Goal: Task Accomplishment & Management: Manage account settings

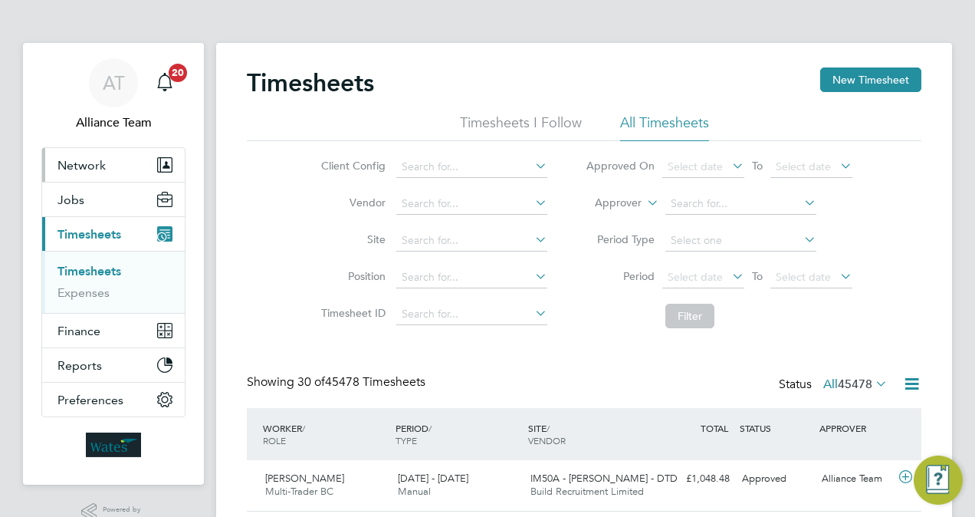
click at [94, 178] on button "Network" at bounding box center [113, 165] width 143 height 34
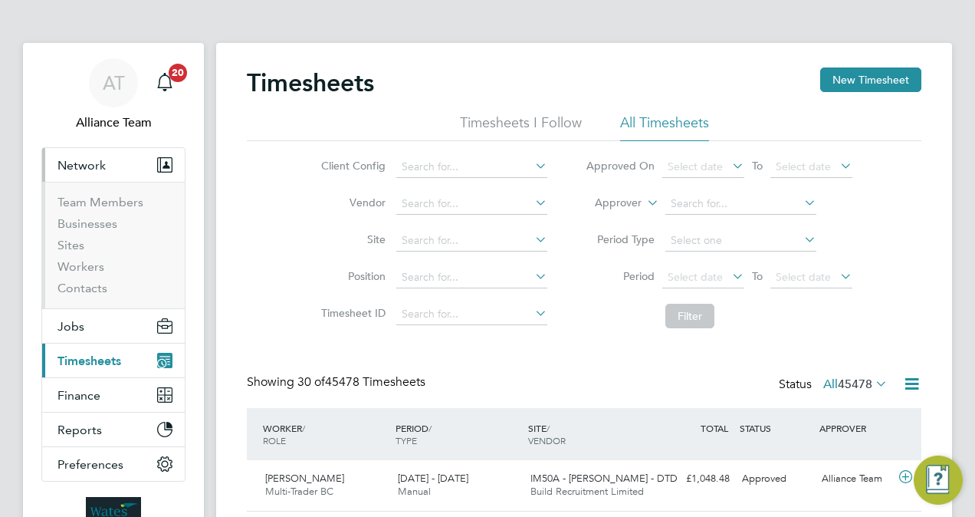
click at [98, 155] on button "Network" at bounding box center [113, 165] width 143 height 34
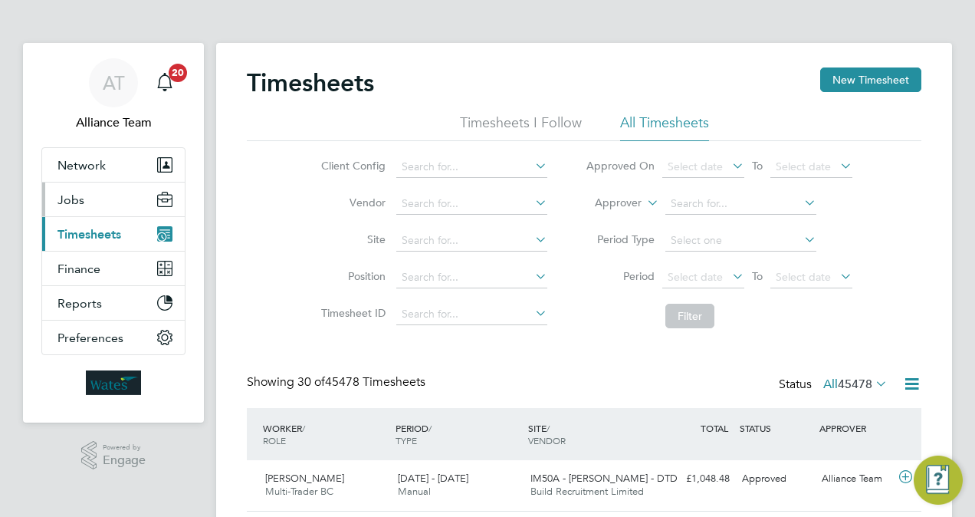
click at [90, 201] on button "Jobs" at bounding box center [113, 199] width 143 height 34
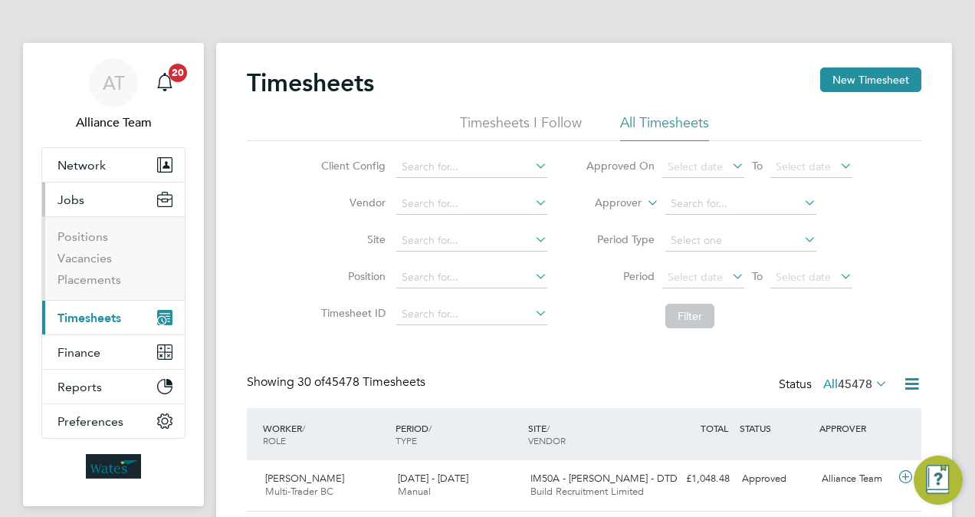
click at [112, 287] on ul "Positions Vacancies Placements" at bounding box center [113, 258] width 143 height 84
click at [107, 282] on link "Placements" at bounding box center [89, 279] width 64 height 15
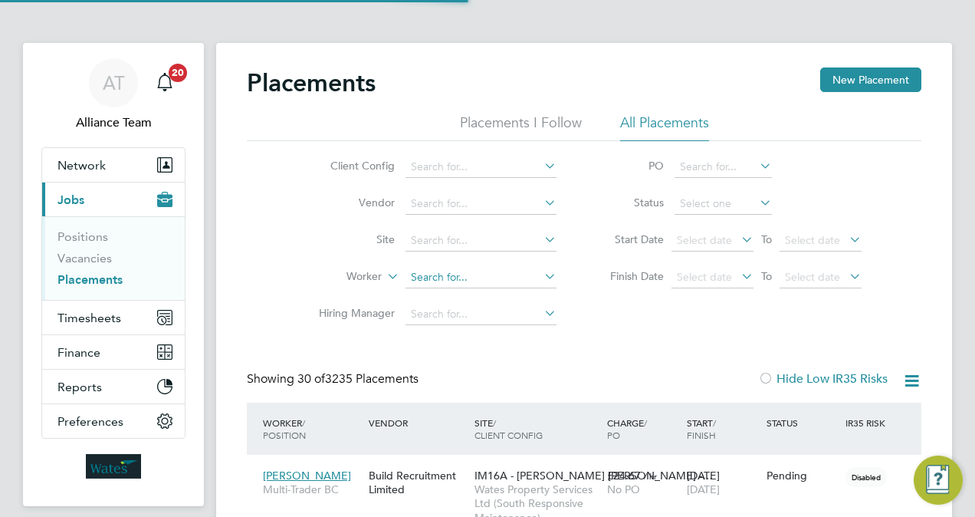
click at [458, 274] on input at bounding box center [481, 277] width 151 height 21
type input "madd will"
click at [508, 294] on li "No results found" at bounding box center [482, 297] width 152 height 20
click at [495, 282] on input at bounding box center [481, 277] width 151 height 21
click at [516, 312] on b "Will" at bounding box center [526, 318] width 20 height 13
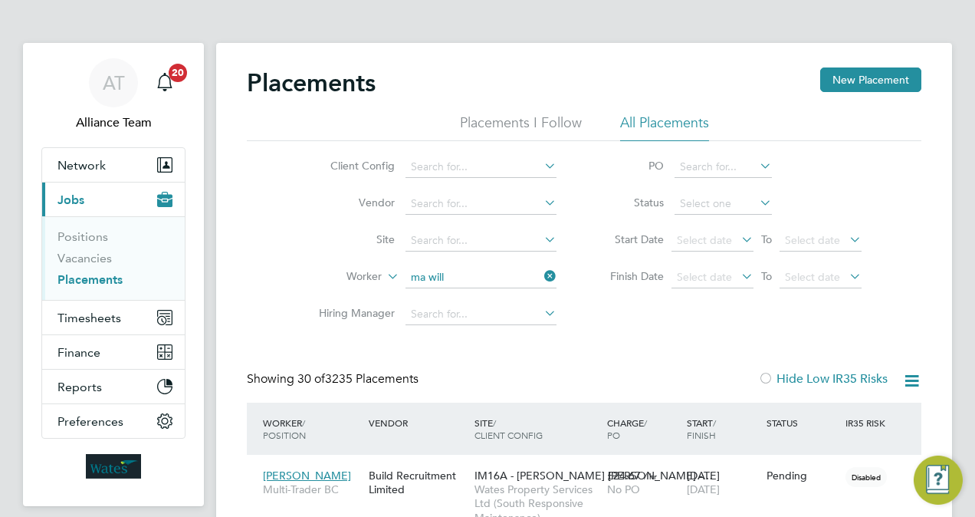
type input "[PERSON_NAME]"
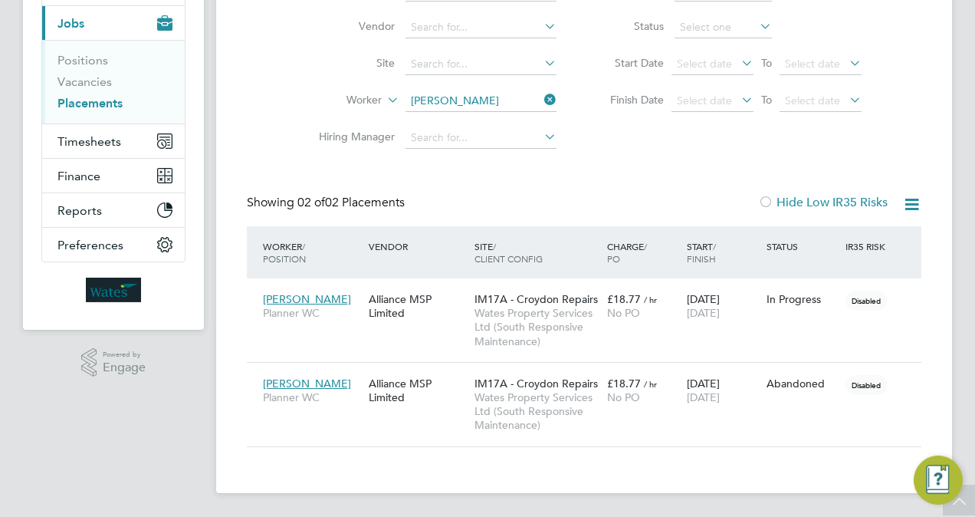
drag, startPoint x: 676, startPoint y: 414, endPoint x: 667, endPoint y: 232, distance: 181.9
click at [667, 232] on div "Worker / Position Vendor Site / Client Config Charge / PO Start / Finish Status…" at bounding box center [584, 336] width 675 height 221
click at [678, 290] on div "£18.77 / hr No PO" at bounding box center [643, 305] width 80 height 43
click at [94, 127] on button "Timesheets" at bounding box center [113, 141] width 143 height 34
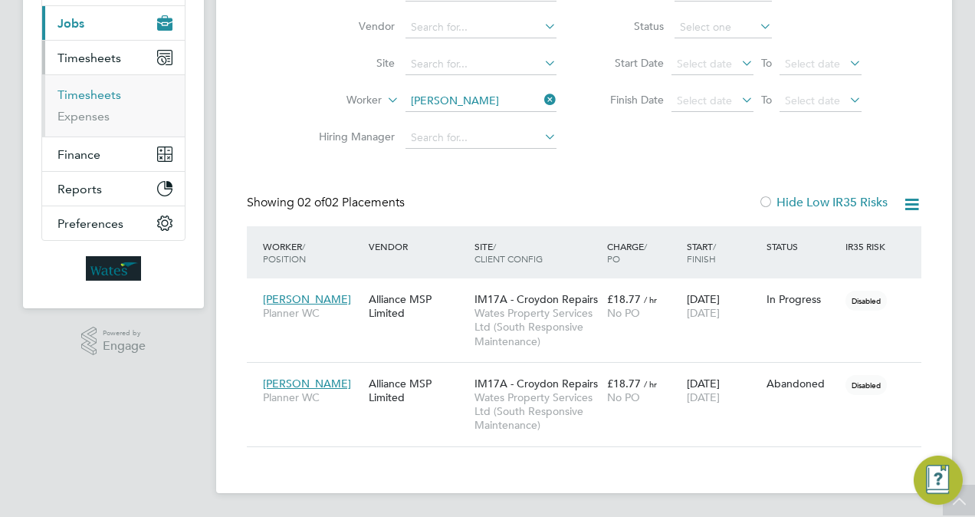
click at [95, 93] on link "Timesheets" at bounding box center [89, 94] width 64 height 15
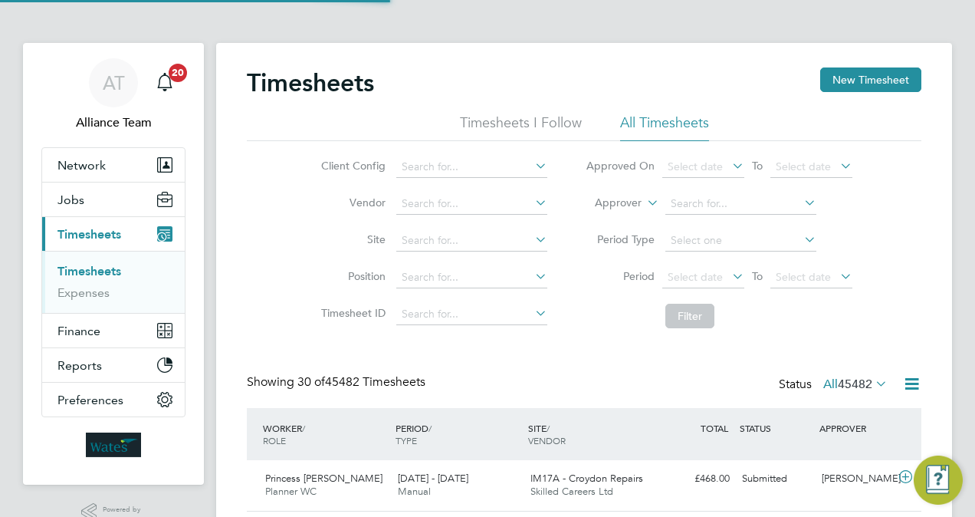
click at [626, 195] on label "Approver" at bounding box center [607, 202] width 69 height 15
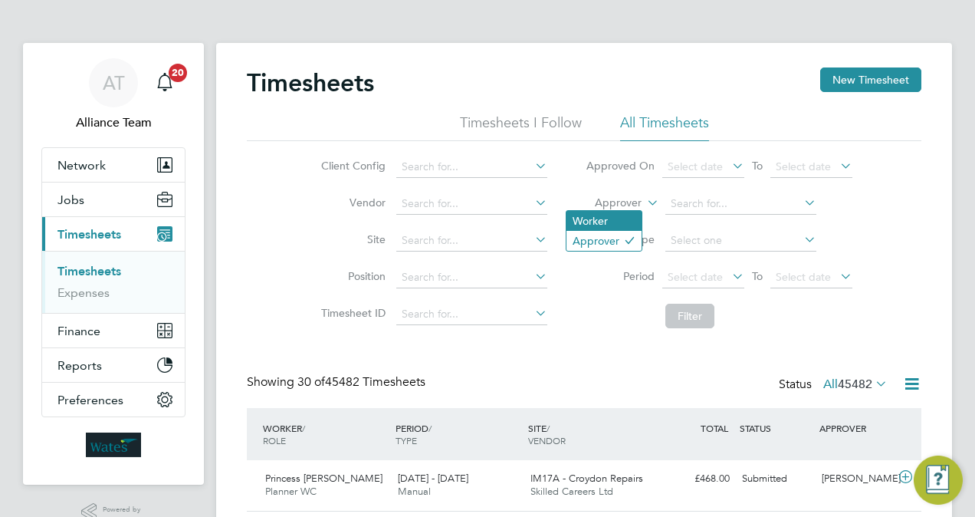
click at [624, 218] on li "Worker" at bounding box center [604, 221] width 75 height 20
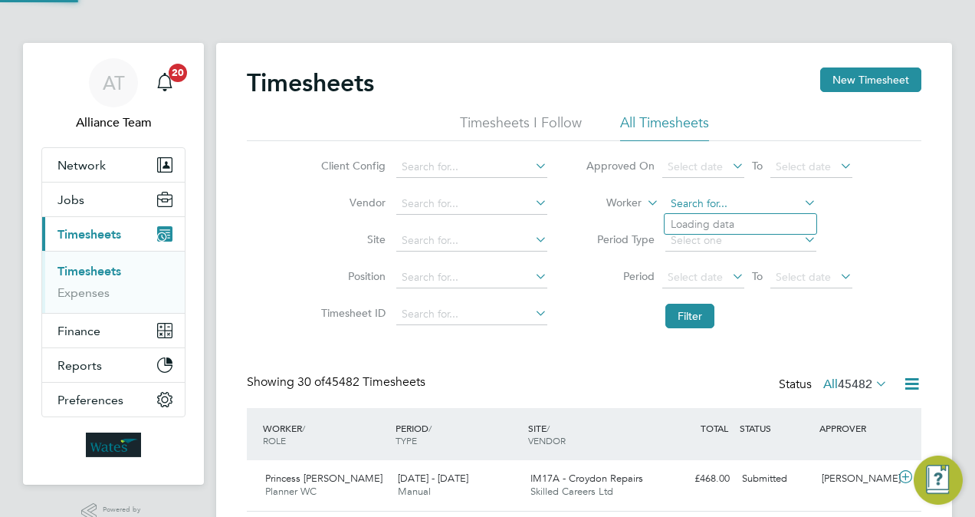
click at [714, 209] on input at bounding box center [740, 203] width 151 height 21
click at [725, 222] on b "Will" at bounding box center [724, 224] width 20 height 13
type input "[PERSON_NAME]"
click at [696, 310] on button "Filter" at bounding box center [689, 316] width 49 height 25
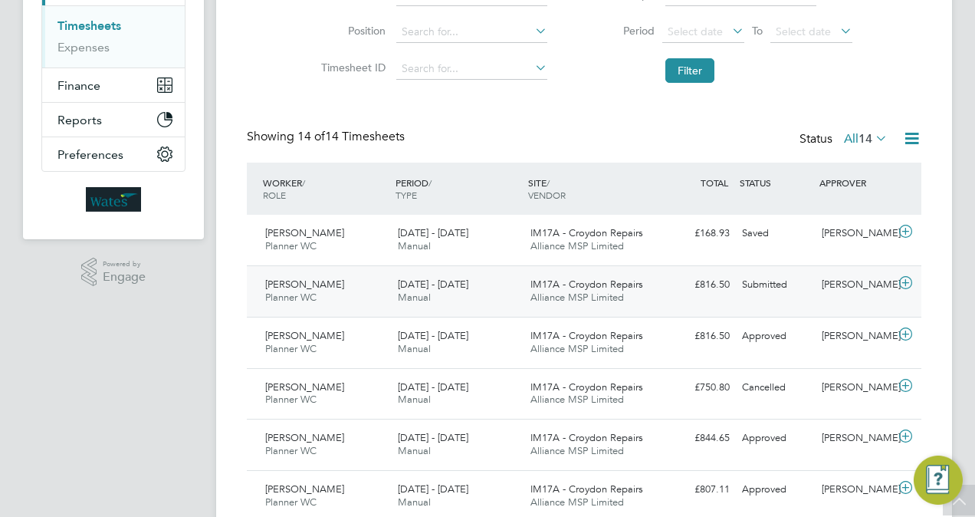
click at [811, 274] on div "Submitted" at bounding box center [776, 284] width 80 height 25
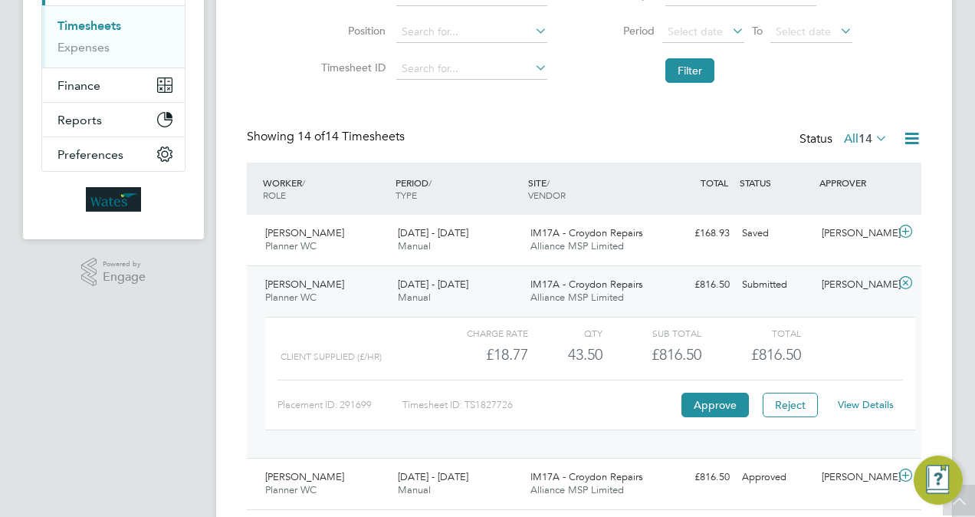
click at [854, 398] on link "View Details" at bounding box center [866, 404] width 56 height 13
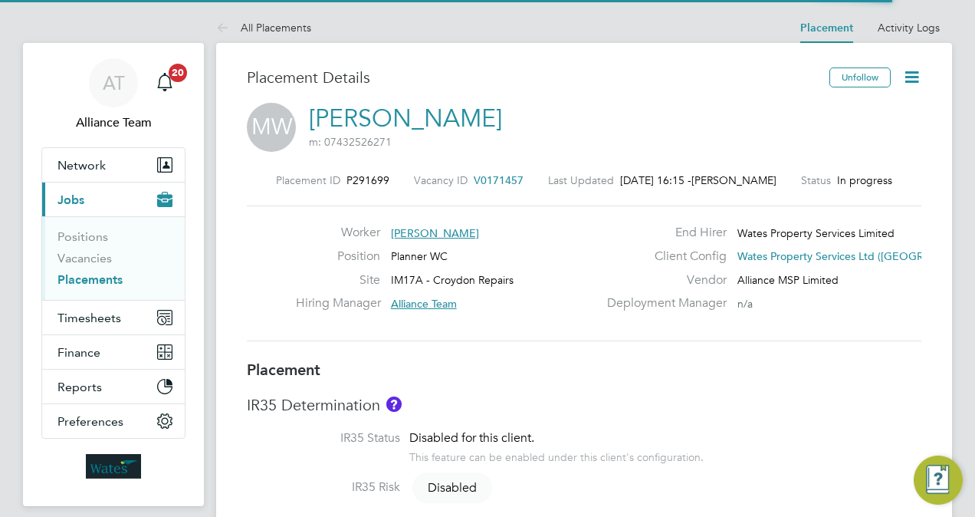
click at [919, 77] on icon at bounding box center [911, 76] width 19 height 19
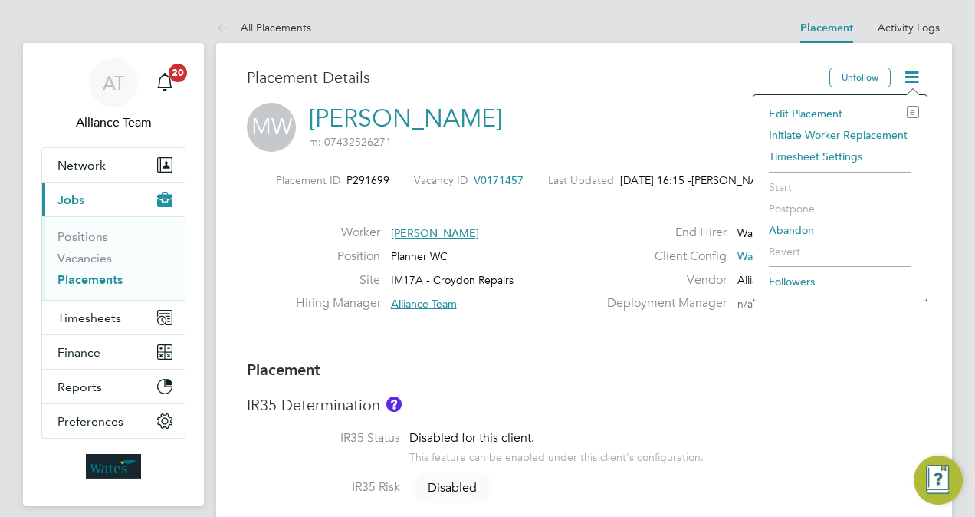
click at [836, 110] on li "Edit Placement e" at bounding box center [840, 113] width 158 height 21
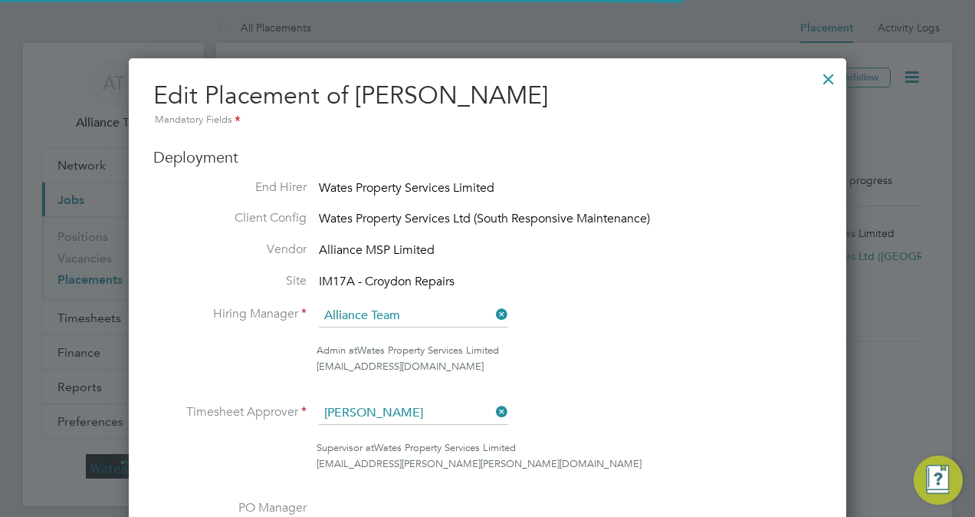
scroll to position [19, 669]
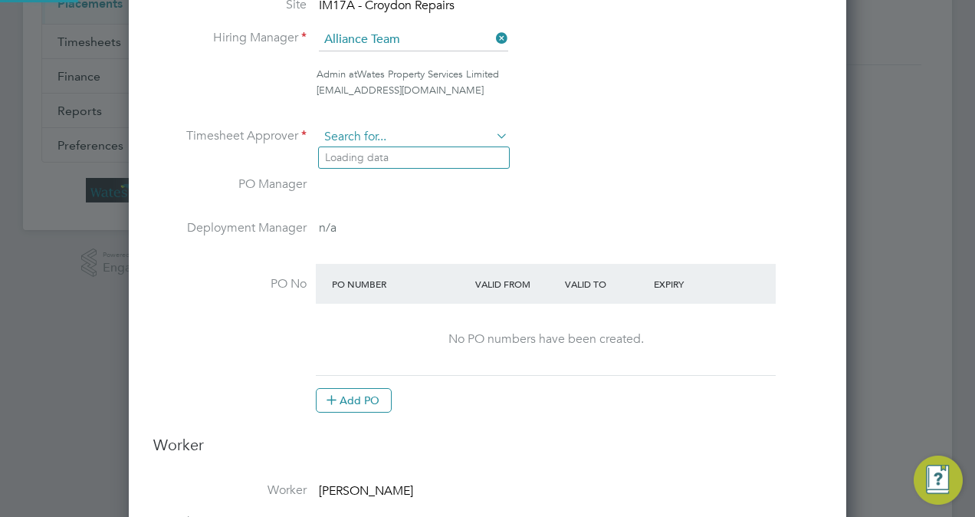
click at [403, 131] on input at bounding box center [413, 137] width 189 height 23
click at [409, 153] on li "[PERSON_NAME]" at bounding box center [414, 157] width 190 height 21
type input "[PERSON_NAME]"
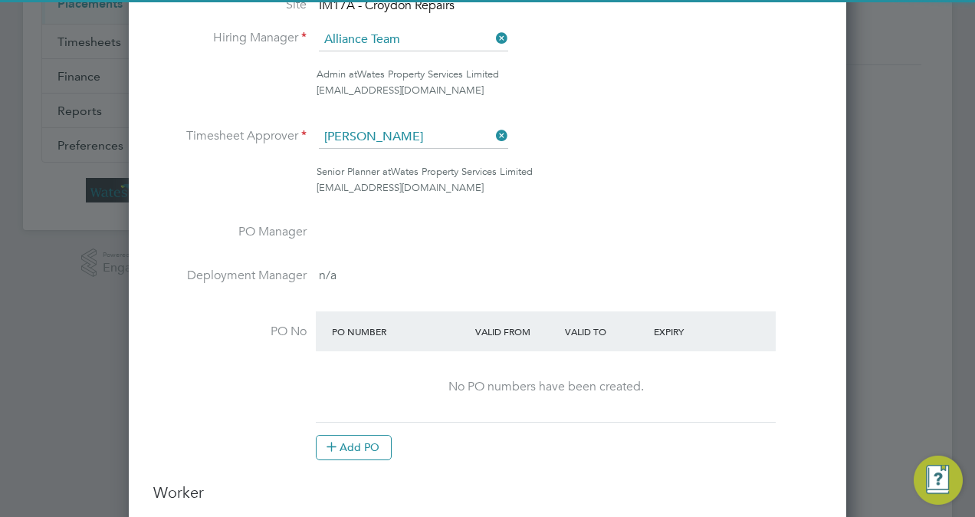
click at [636, 186] on div "Senior Planner at Wates Property Services Limited [EMAIL_ADDRESS][DOMAIN_NAME]" at bounding box center [569, 180] width 505 height 32
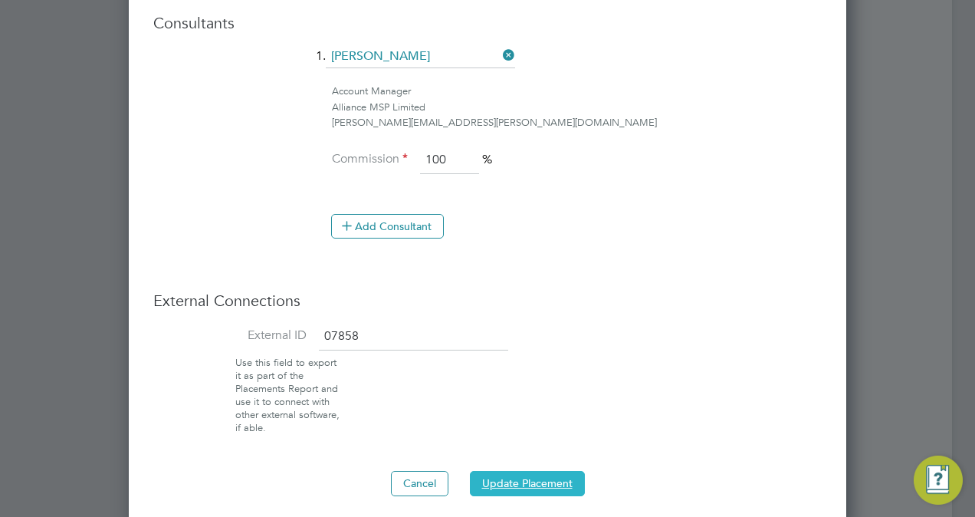
click at [520, 474] on button "Update Placement" at bounding box center [527, 483] width 115 height 25
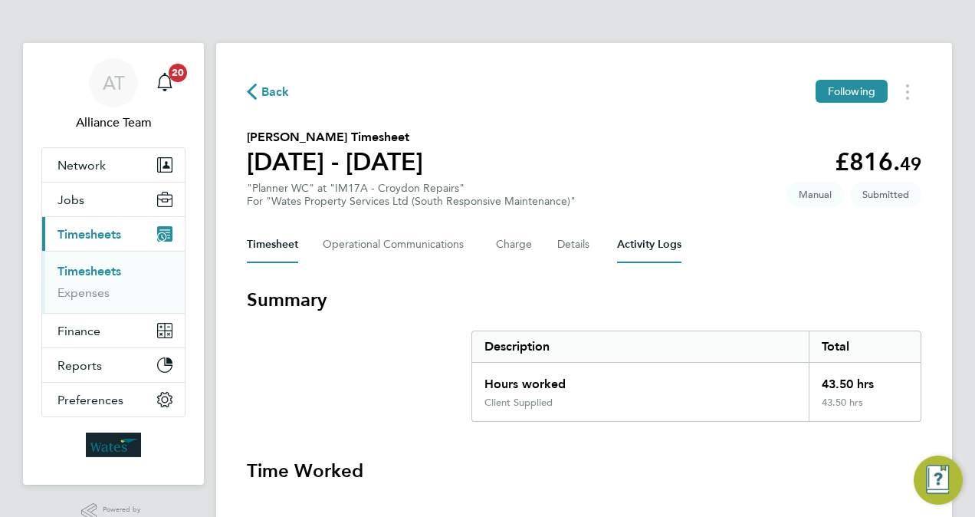
click at [631, 238] on Logs-tab "Activity Logs" at bounding box center [649, 244] width 64 height 37
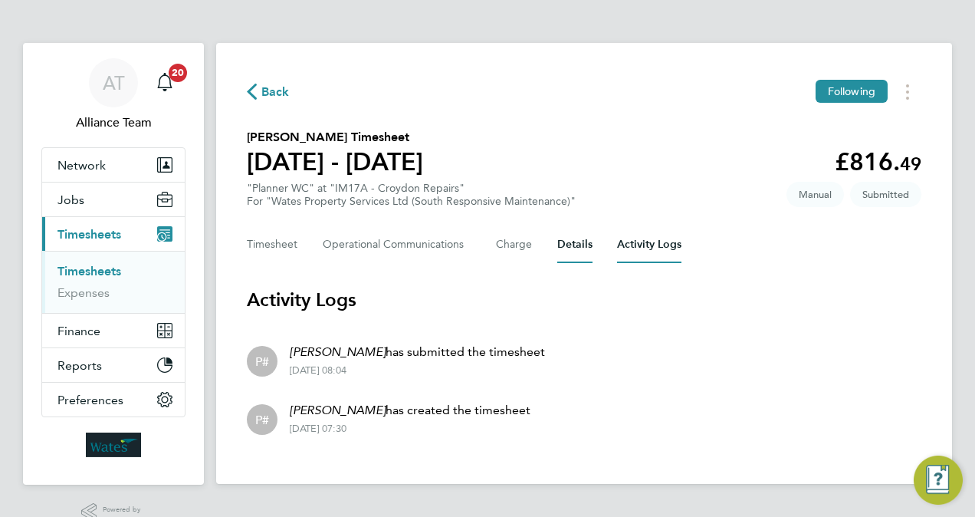
click at [578, 253] on button "Details" at bounding box center [574, 244] width 35 height 37
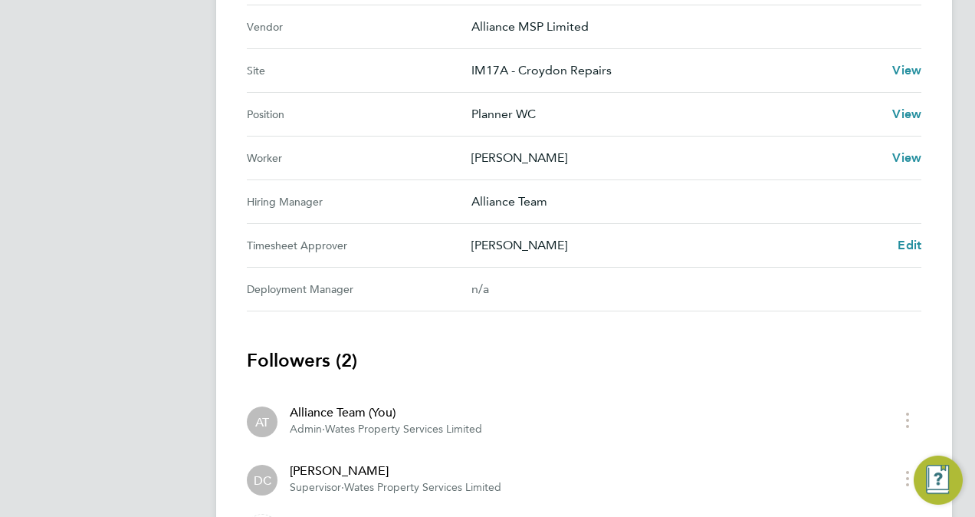
scroll to position [583, 0]
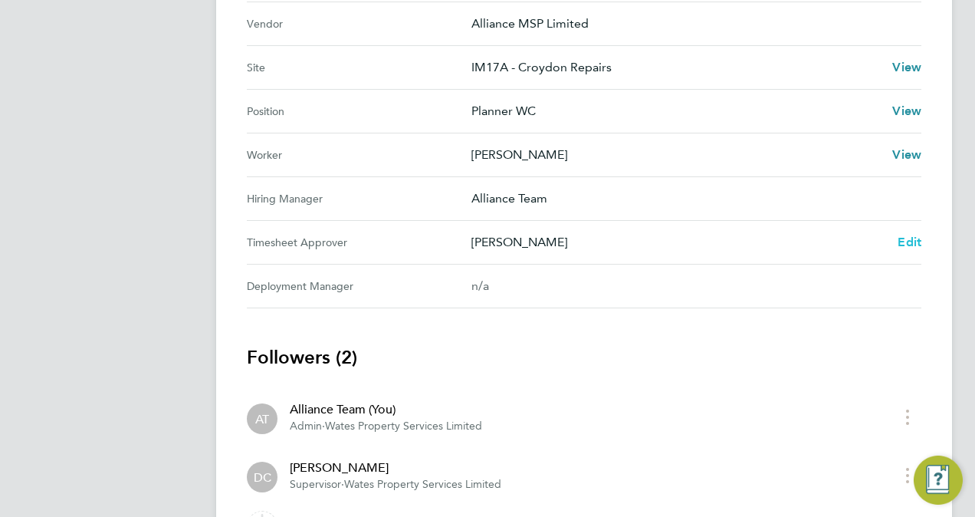
click at [908, 241] on span "Edit" at bounding box center [910, 242] width 24 height 15
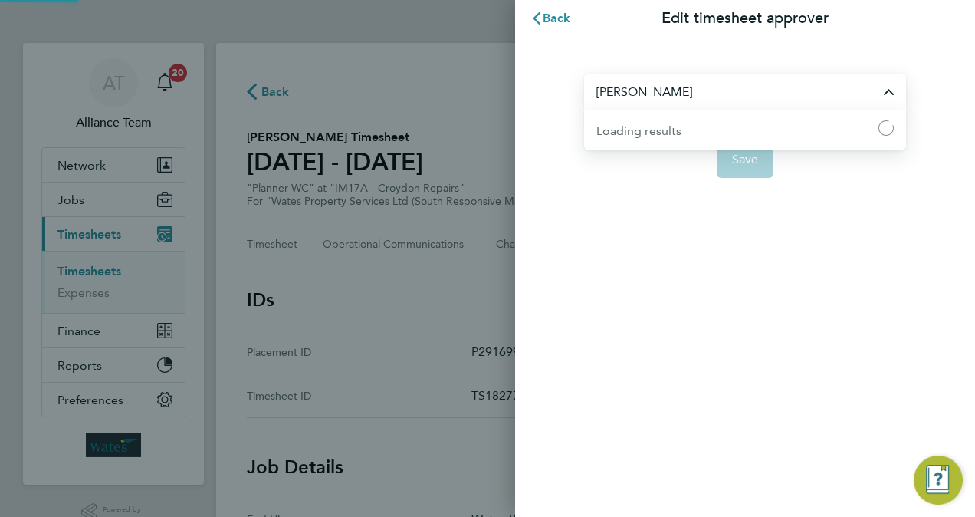
click at [804, 101] on input "[PERSON_NAME]" at bounding box center [745, 92] width 322 height 36
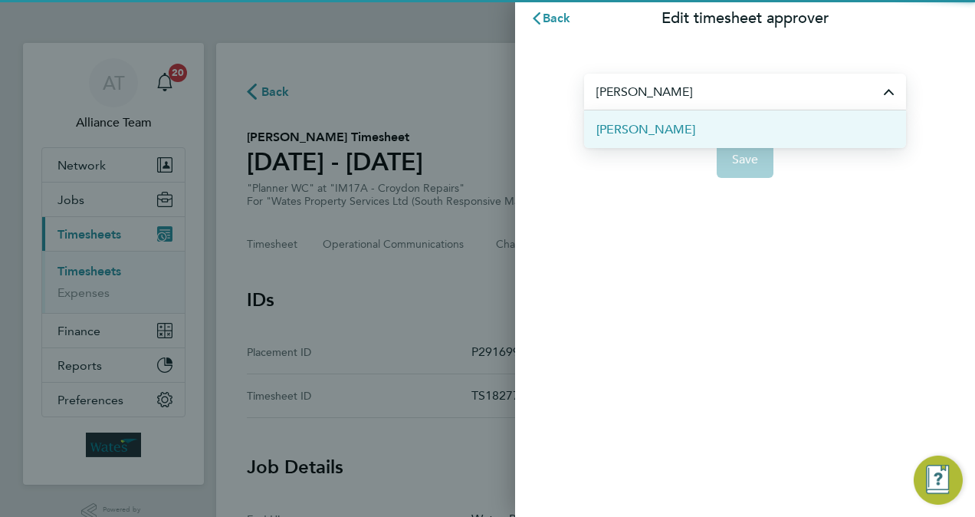
click at [765, 133] on li "[PERSON_NAME]" at bounding box center [745, 129] width 322 height 38
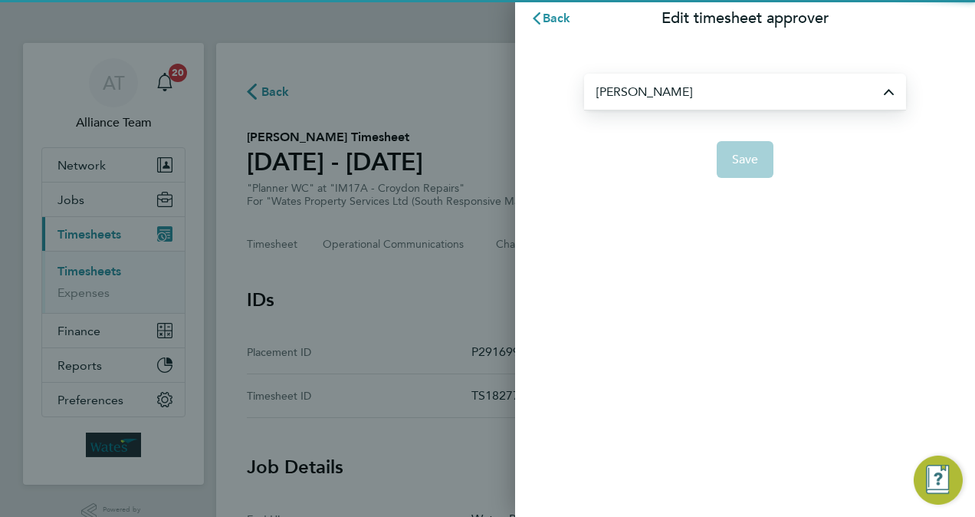
type input "[PERSON_NAME]"
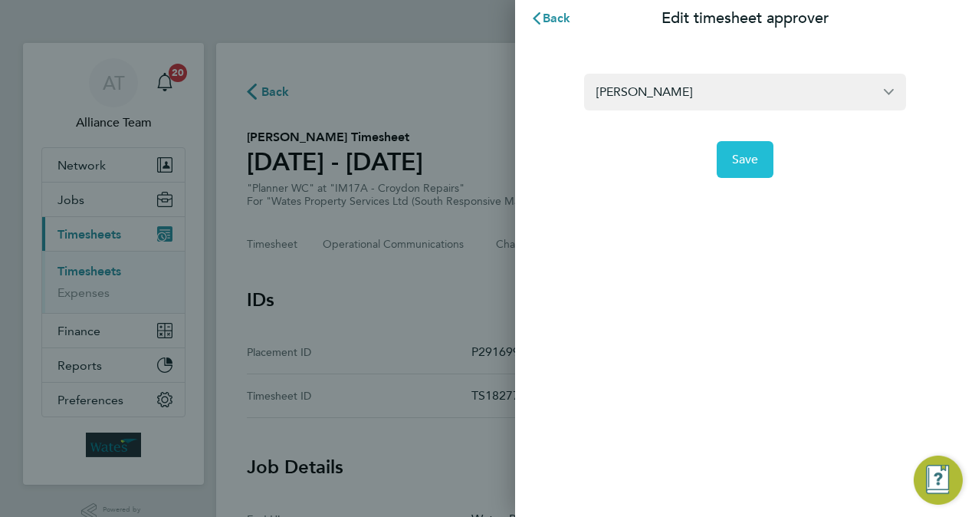
click at [739, 163] on span "Save" at bounding box center [745, 159] width 27 height 15
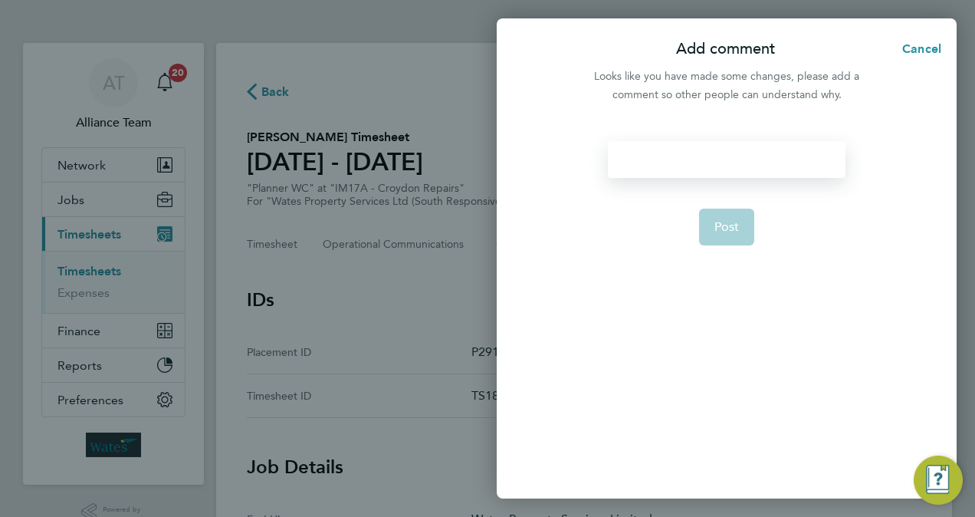
click at [718, 158] on div at bounding box center [726, 159] width 237 height 37
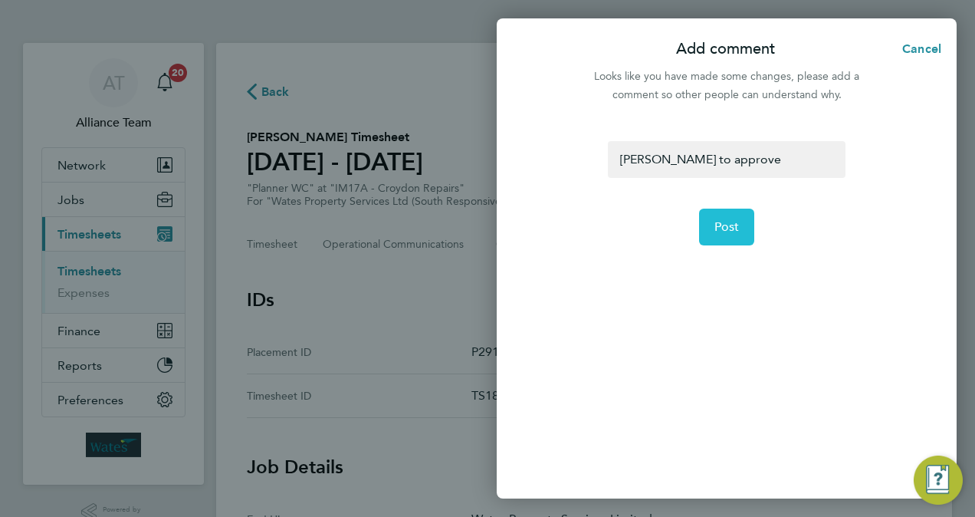
click at [724, 227] on span "Post" at bounding box center [727, 226] width 25 height 15
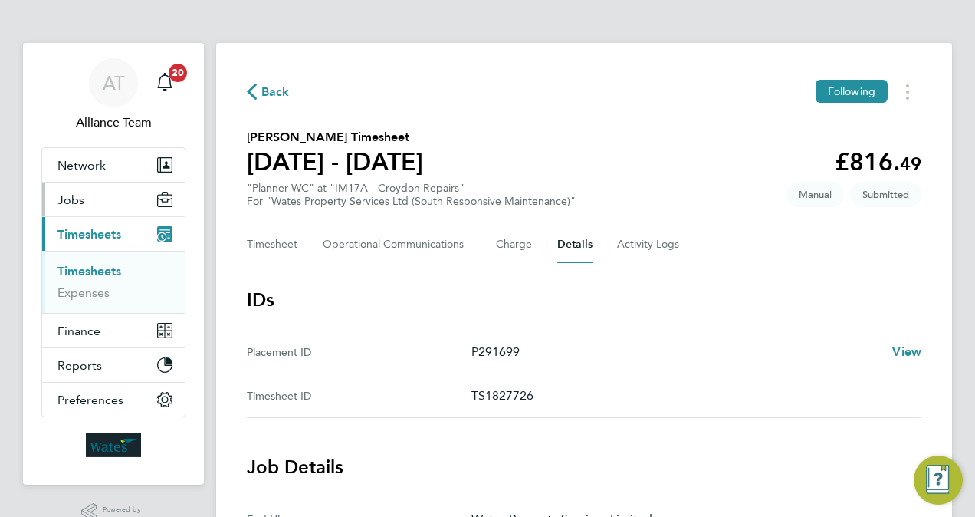
click at [104, 186] on button "Jobs" at bounding box center [113, 199] width 143 height 34
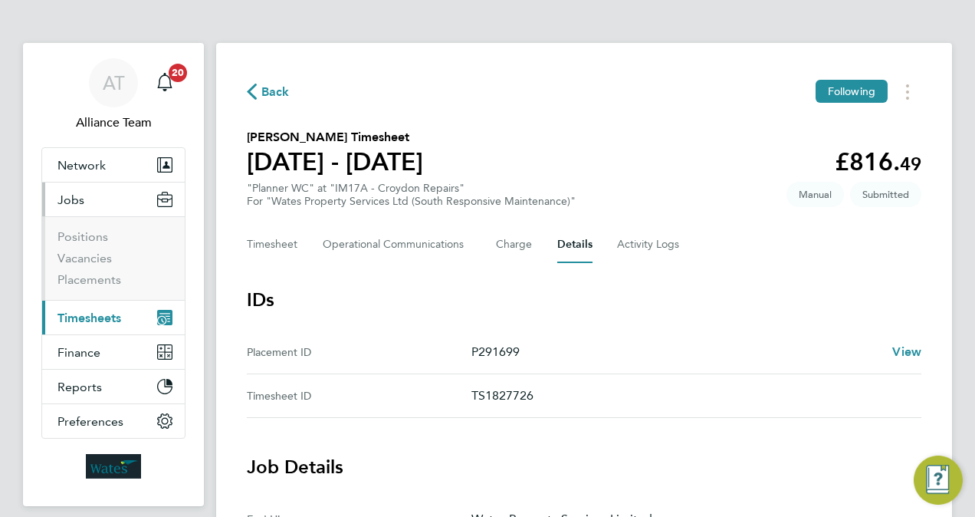
click at [94, 271] on li "Vacancies" at bounding box center [114, 261] width 115 height 21
click at [95, 276] on link "Placements" at bounding box center [89, 279] width 64 height 15
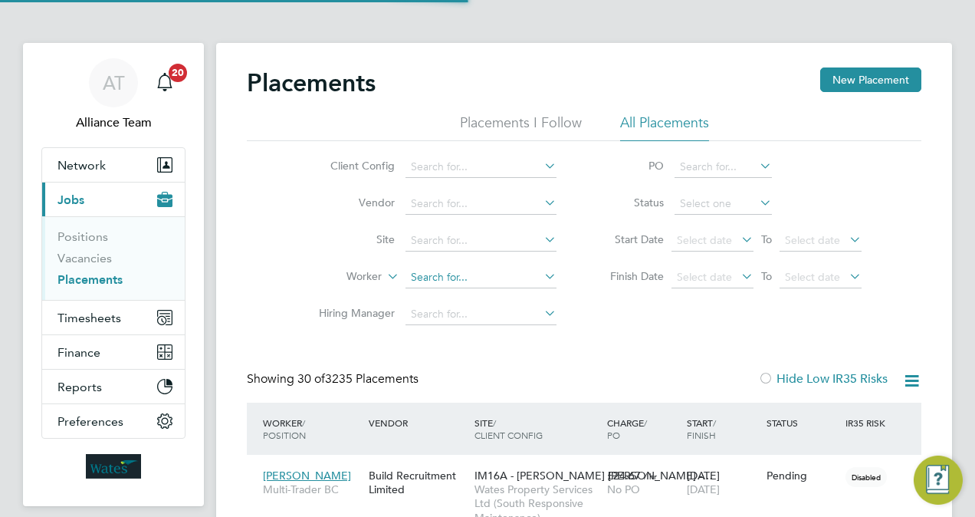
click at [469, 276] on input at bounding box center [481, 277] width 151 height 21
click at [482, 292] on li "Stu art Ni ven" at bounding box center [482, 297] width 152 height 21
type input "Stuart Niven"
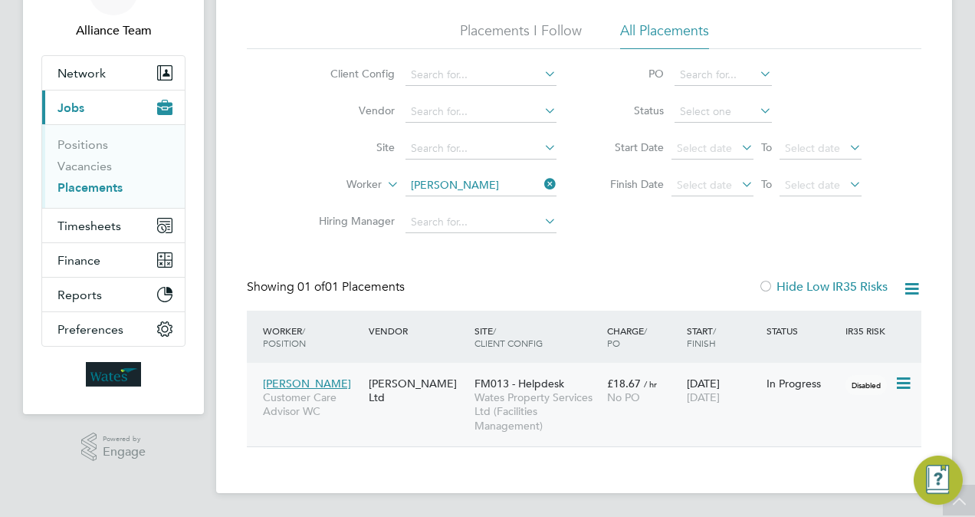
click at [584, 369] on div "FM013 - Helpdesk Wates Property Services Ltd (Facilities Management)" at bounding box center [537, 404] width 133 height 71
click at [84, 163] on link "Vacancies" at bounding box center [84, 166] width 54 height 15
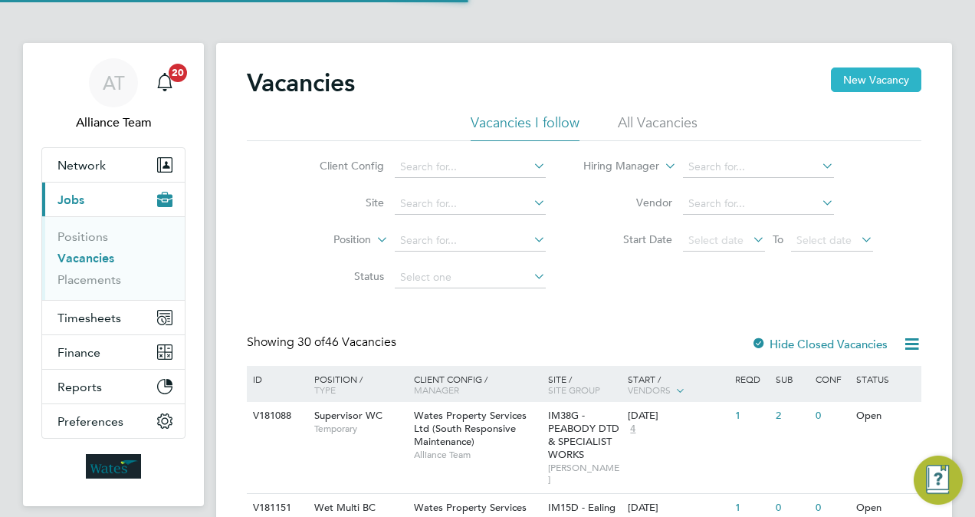
click at [886, 74] on button "New Vacancy" at bounding box center [876, 79] width 90 height 25
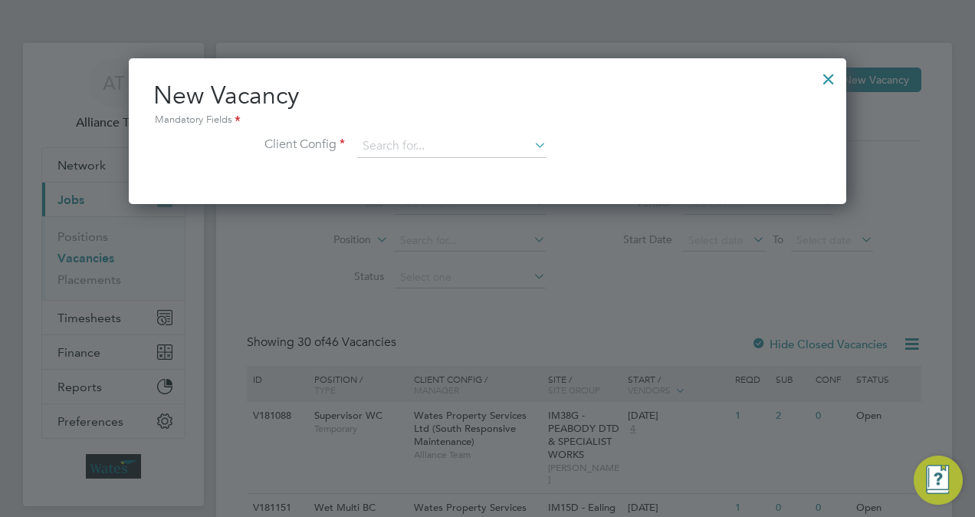
click at [460, 133] on div "New Vacancy Mandatory Fields Client Config" at bounding box center [487, 127] width 669 height 94
click at [462, 140] on input at bounding box center [451, 146] width 189 height 23
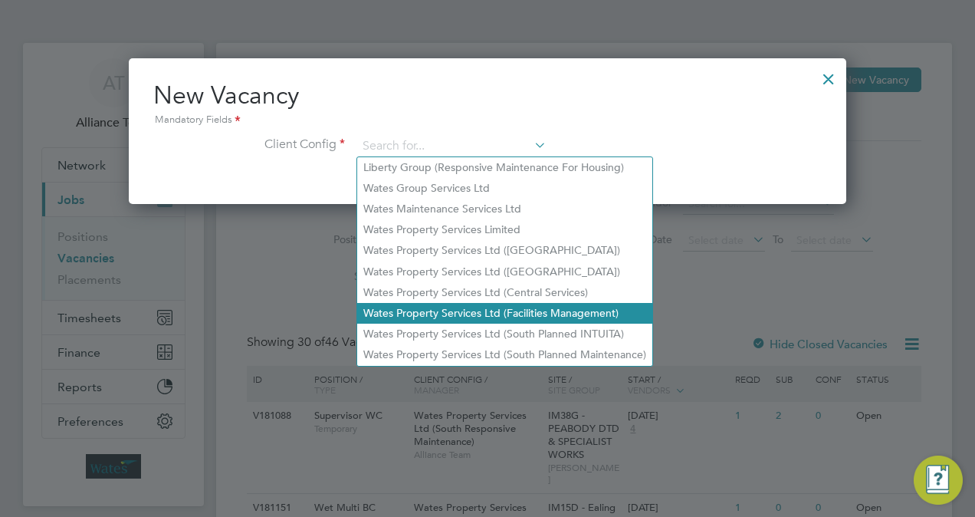
click at [555, 314] on li "Wates Property Services Ltd (Facilities Management)" at bounding box center [504, 313] width 295 height 21
type input "Wates Property Services Ltd (Facilities Management)"
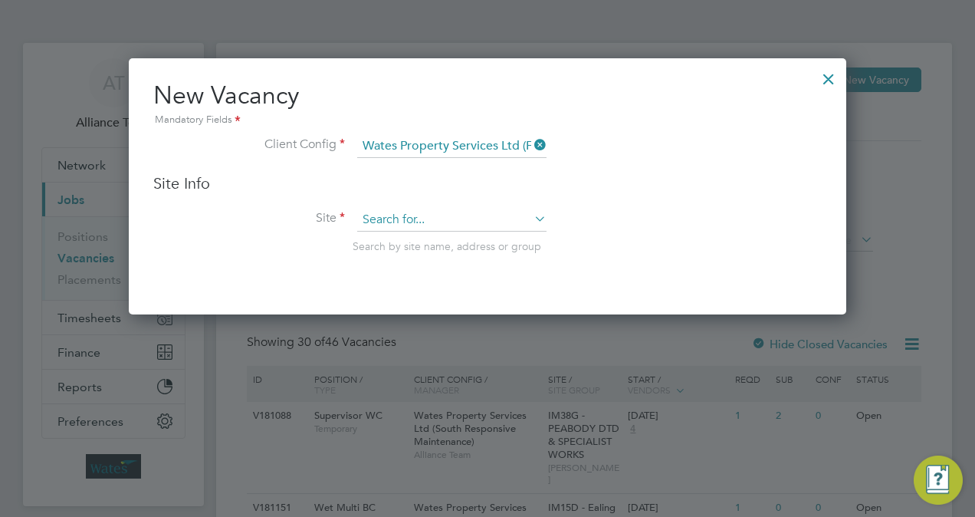
click at [422, 210] on input at bounding box center [451, 220] width 189 height 23
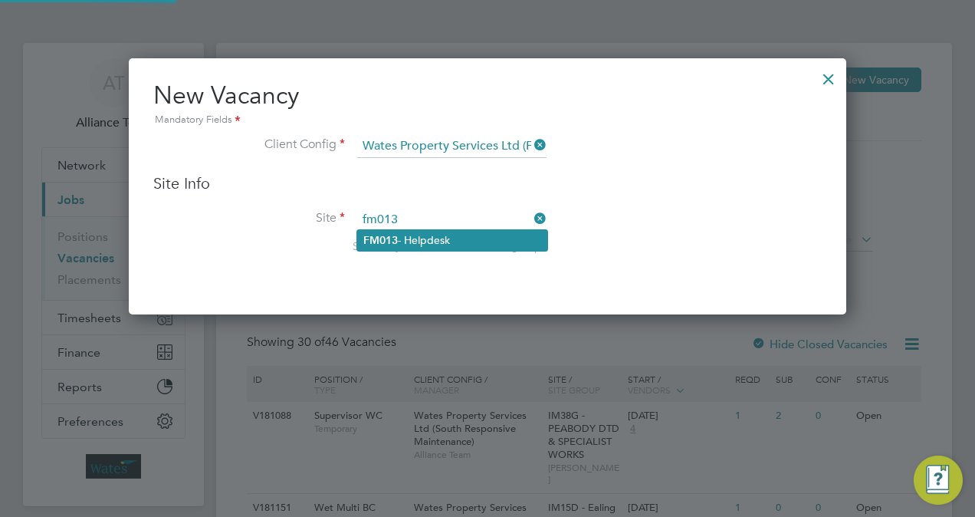
click at [439, 238] on li "FM013 - Helpdesk" at bounding box center [452, 240] width 190 height 21
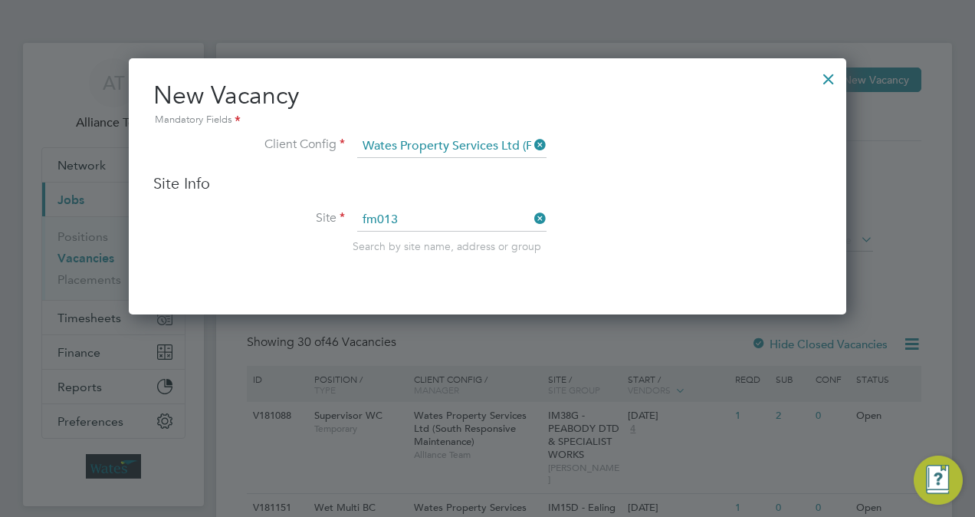
type input "FM013 - Helpdesk"
click at [212, 278] on li "Site FM013 - Helpdesk Search by site name, address or group" at bounding box center [487, 246] width 669 height 75
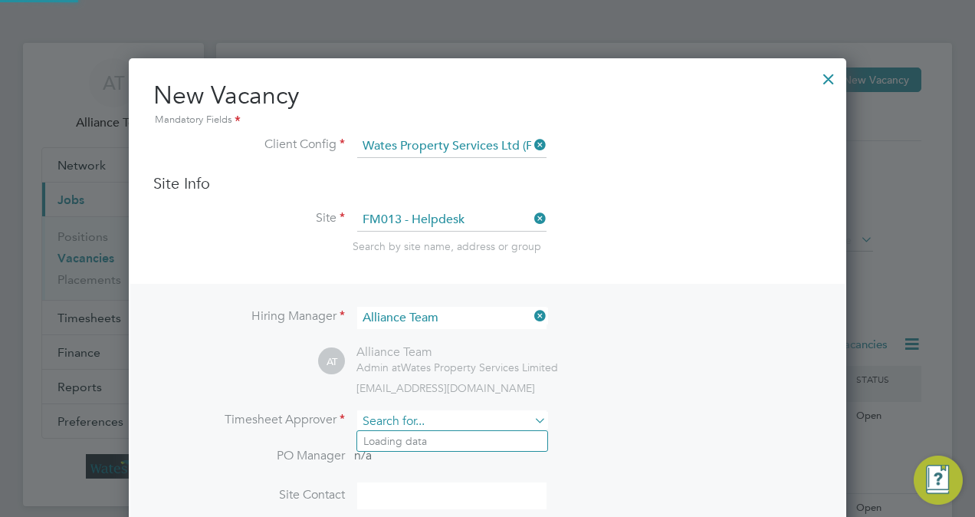
click at [417, 417] on input at bounding box center [451, 421] width 189 height 22
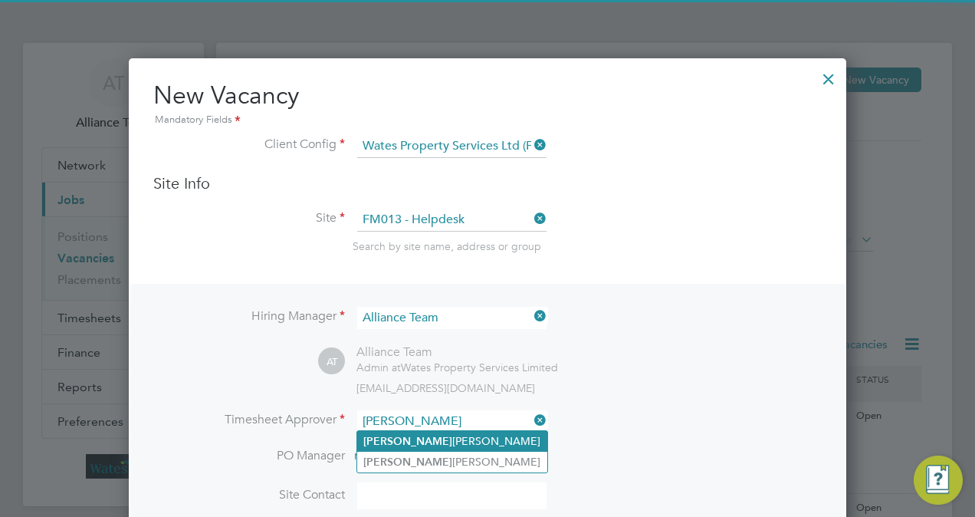
click at [433, 443] on li "Jackie Howlett-Mason" at bounding box center [452, 441] width 190 height 21
type input "Jackie Howlett-Mason"
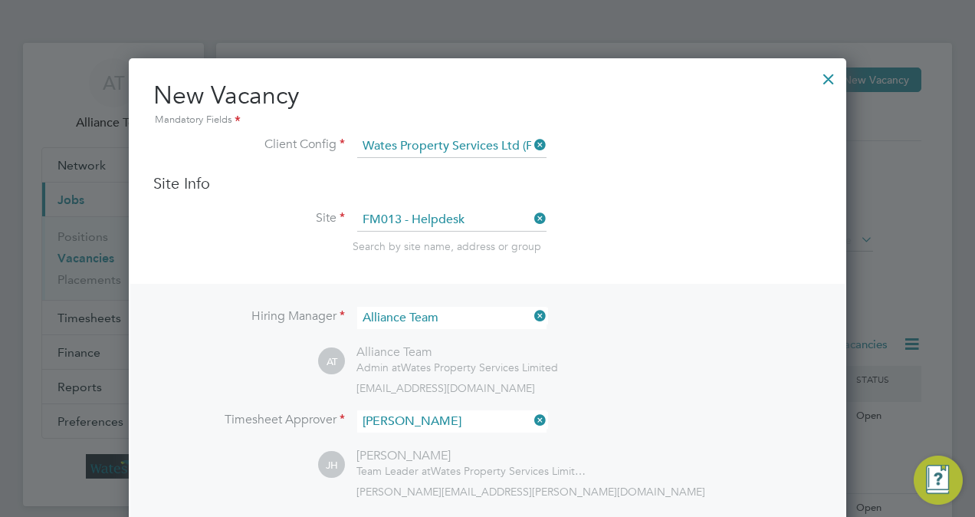
scroll to position [699, 718]
click at [731, 365] on div "AT Alliance Team Admin at Wates Property Services Limited wates@alliance-msp.co…" at bounding box center [570, 369] width 504 height 51
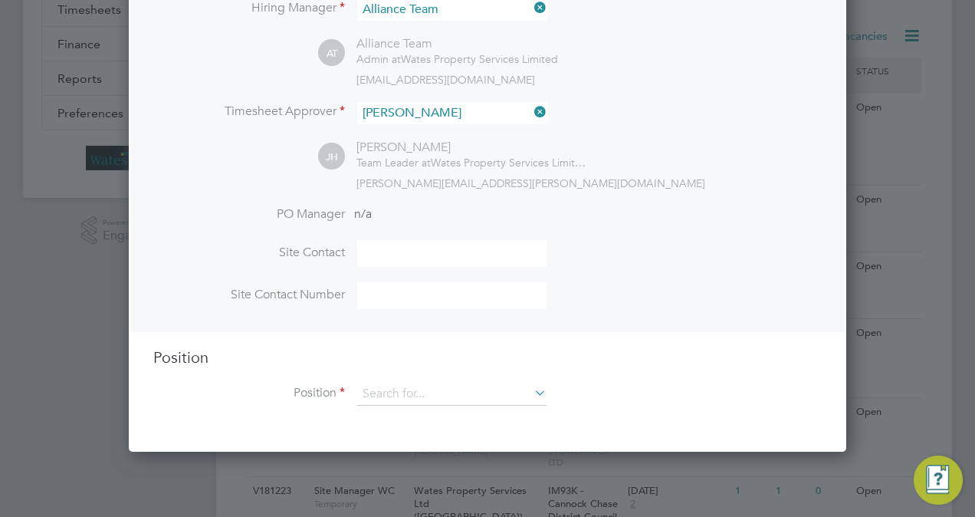
scroll to position [368, 0]
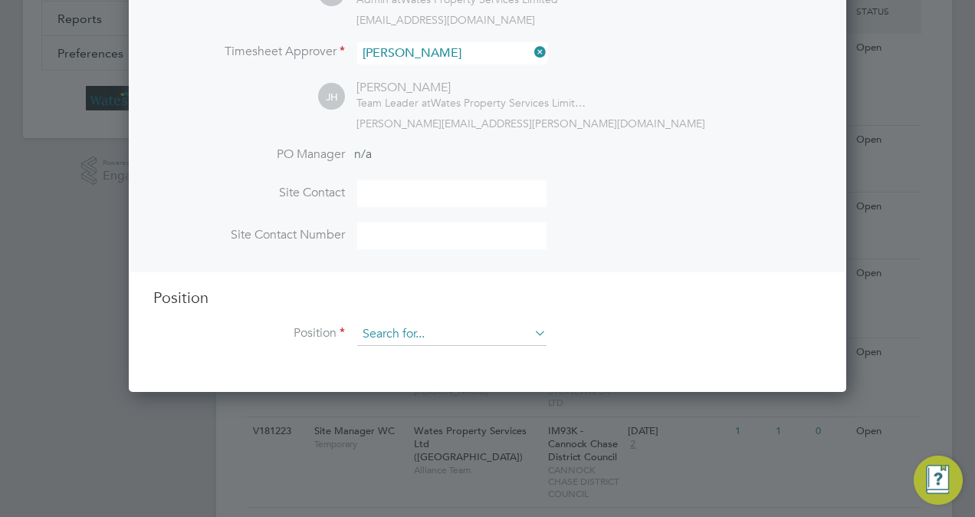
click at [426, 339] on input at bounding box center [451, 334] width 189 height 23
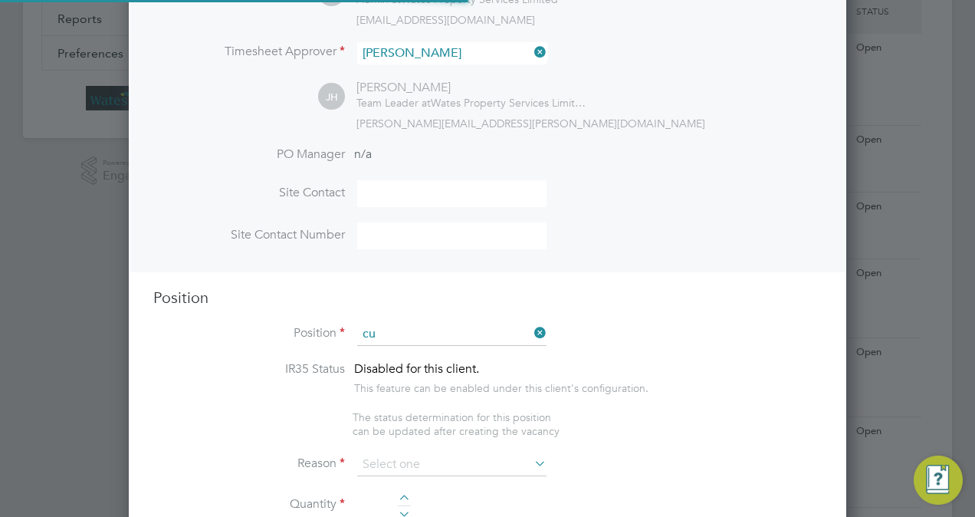
scroll to position [2267, 718]
click at [435, 353] on li "Cust omer Care Advisor WC" at bounding box center [452, 353] width 190 height 21
type input "Customer Care Advisor WC"
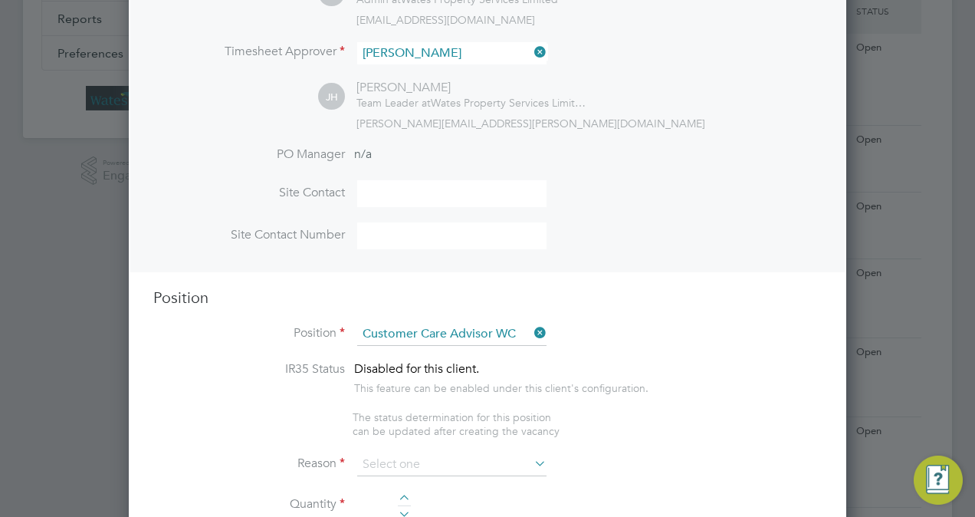
type textarea "**Job Description Template** **Role Title:** Customer Care Helpdesk Advisor **D…"
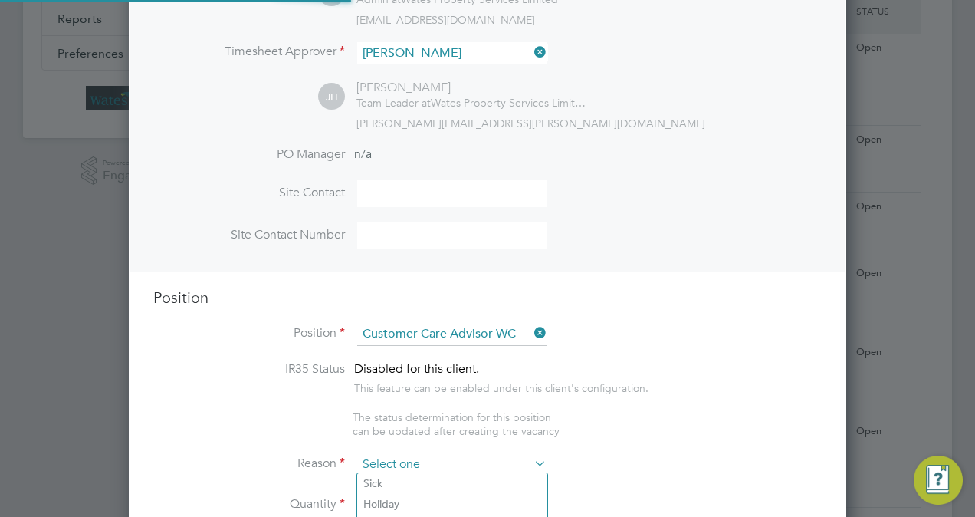
click at [406, 462] on input at bounding box center [451, 464] width 189 height 23
click at [645, 435] on ul "IR35 Status Disabled for this client. This feature can be enabled under this cl…" at bounding box center [487, 399] width 669 height 77
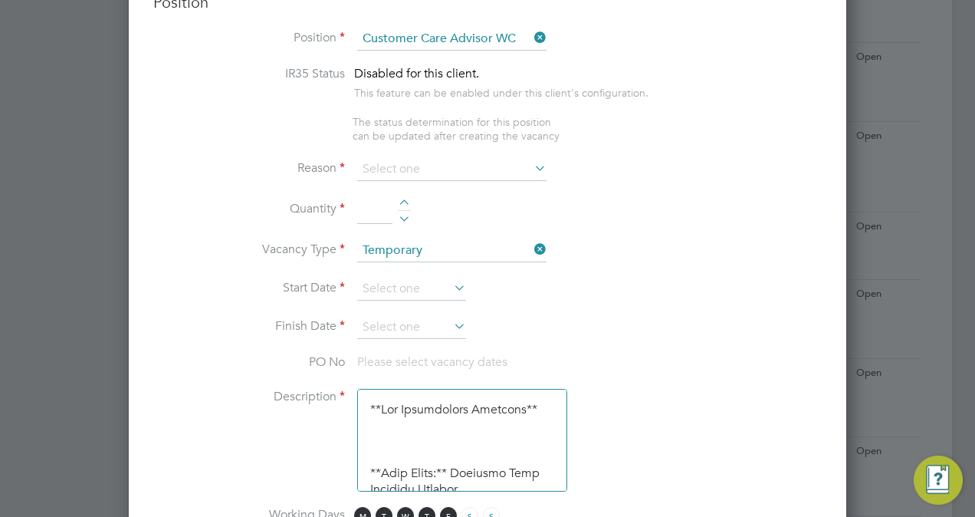
scroll to position [675, 0]
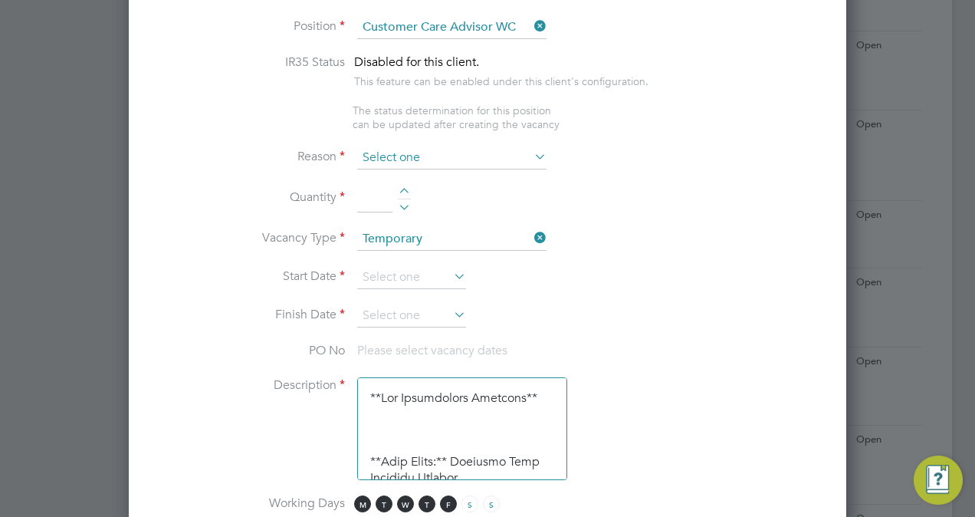
click at [429, 150] on input at bounding box center [451, 157] width 189 height 23
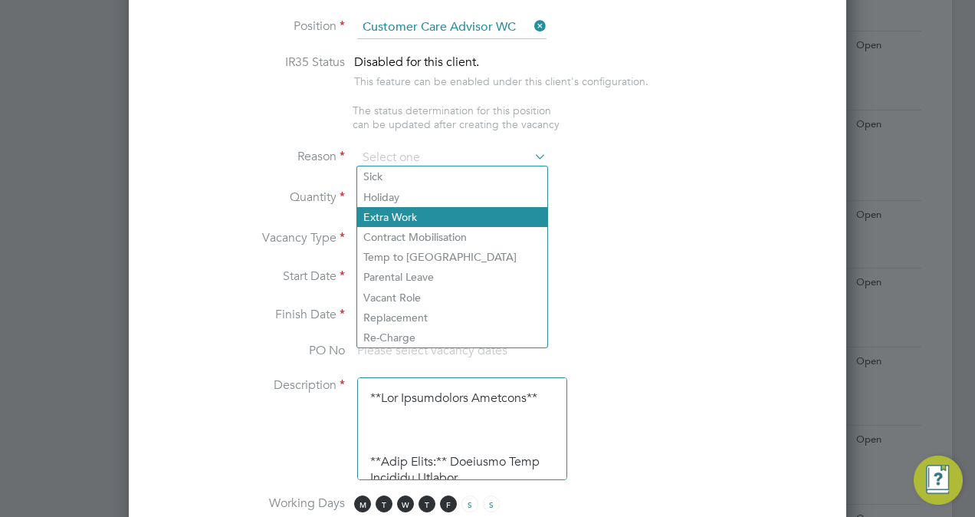
click at [422, 214] on li "Extra Work" at bounding box center [452, 217] width 190 height 20
type input "Extra Work"
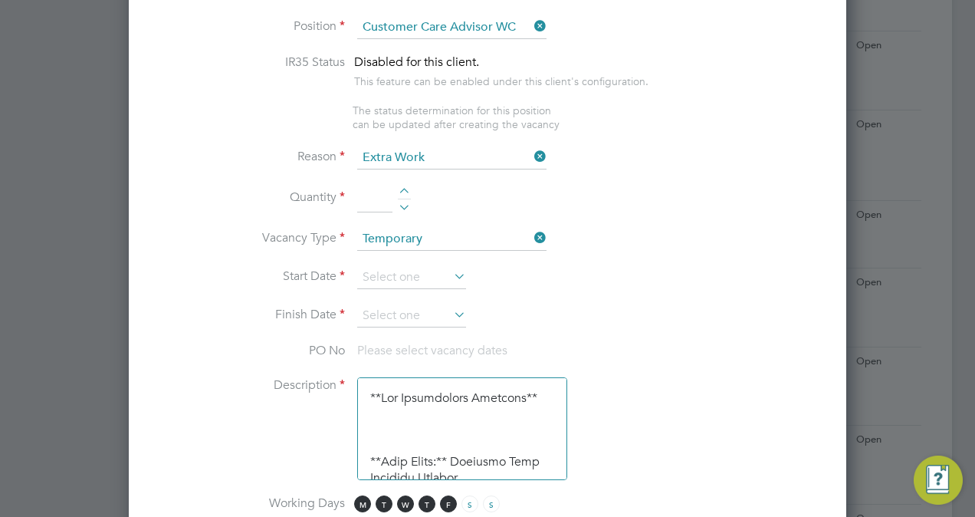
click at [405, 188] on div at bounding box center [404, 193] width 13 height 11
type input "1"
click at [400, 271] on input at bounding box center [411, 277] width 109 height 23
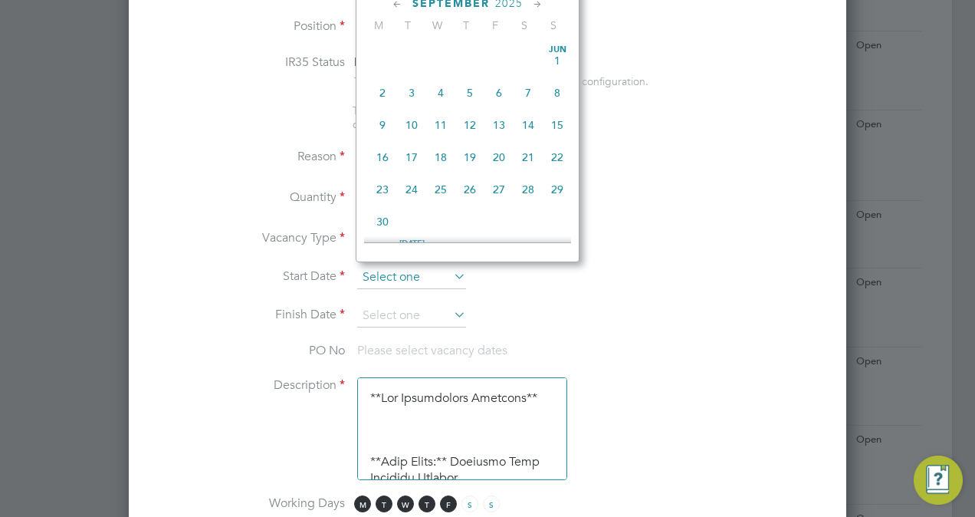
scroll to position [592, 0]
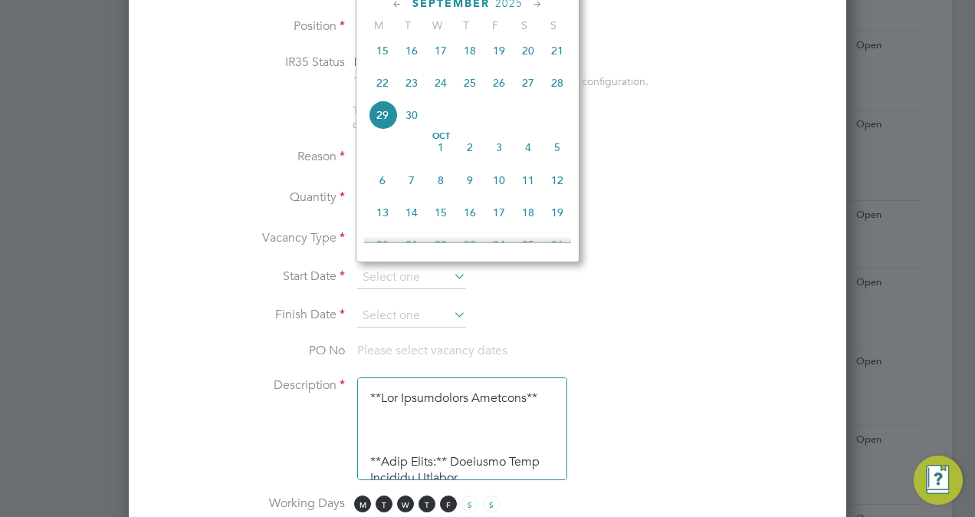
click at [391, 221] on span "13" at bounding box center [382, 212] width 29 height 29
type input "[DATE]"
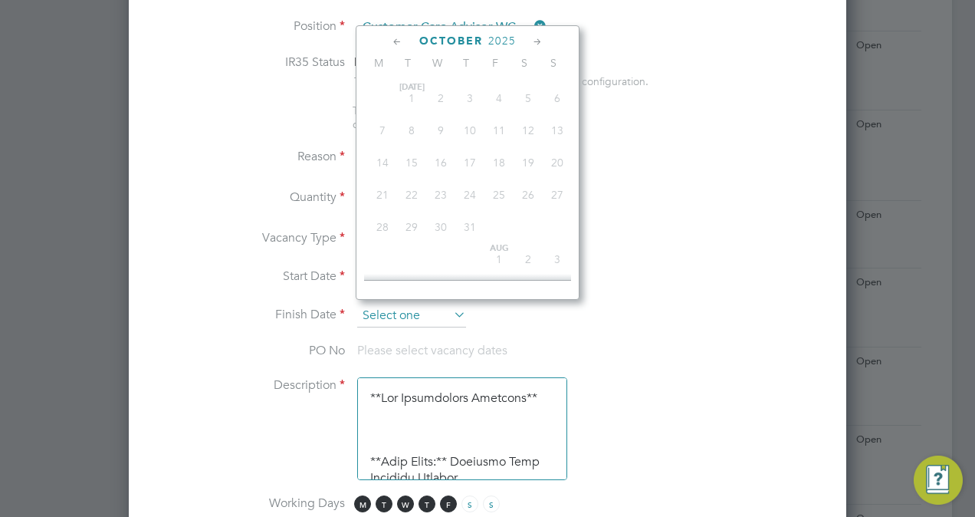
click at [386, 310] on input at bounding box center [411, 315] width 109 height 23
click at [534, 44] on icon at bounding box center [538, 42] width 15 height 17
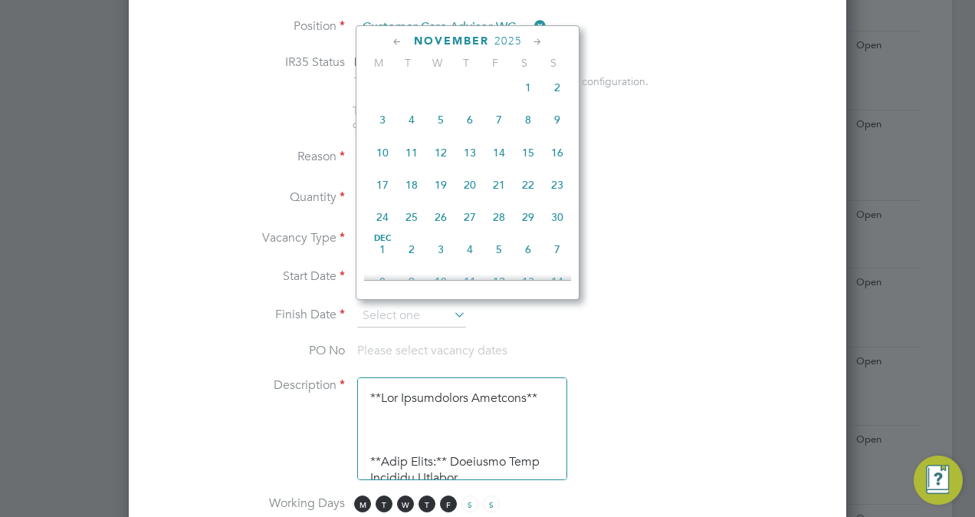
click at [534, 44] on icon at bounding box center [538, 42] width 15 height 17
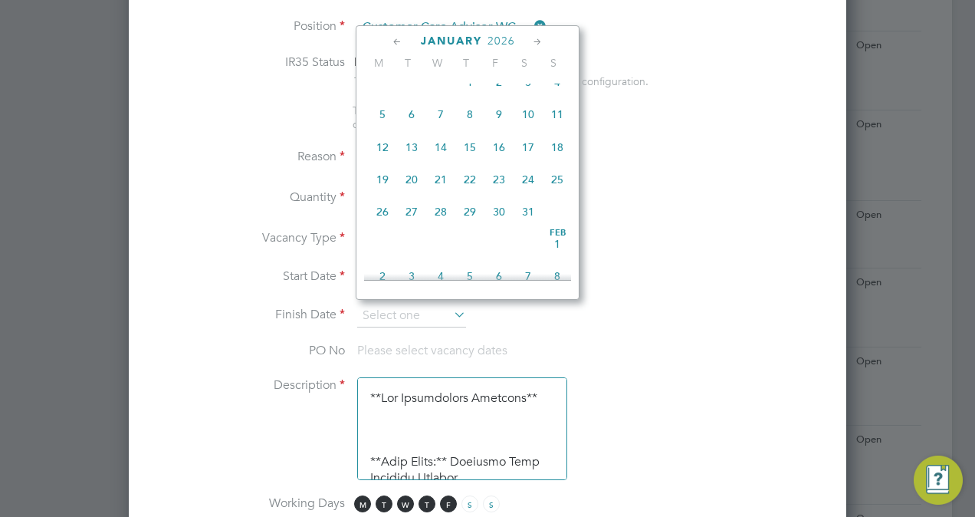
click at [412, 161] on span "13" at bounding box center [411, 147] width 29 height 29
type input "[DATE]"
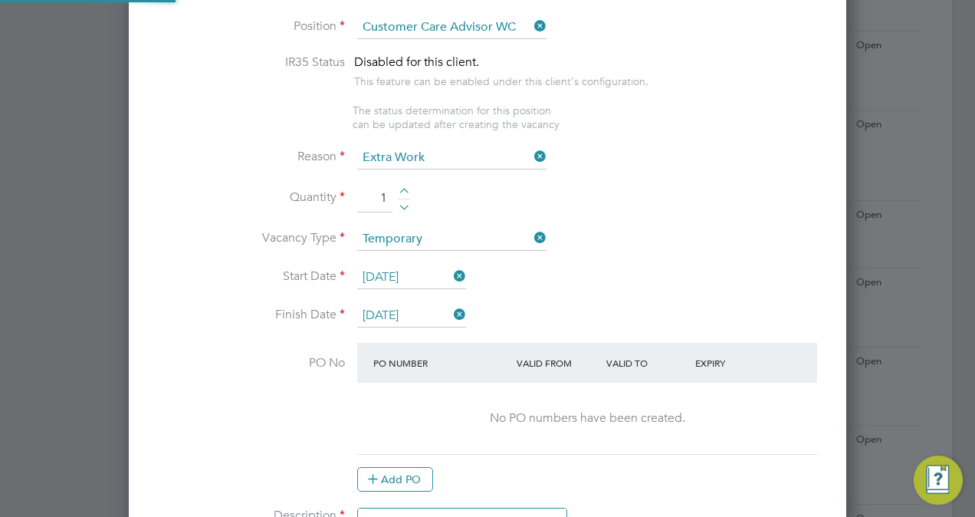
scroll to position [2417, 718]
click at [640, 228] on li "Vacancy Type Temporary" at bounding box center [487, 247] width 669 height 38
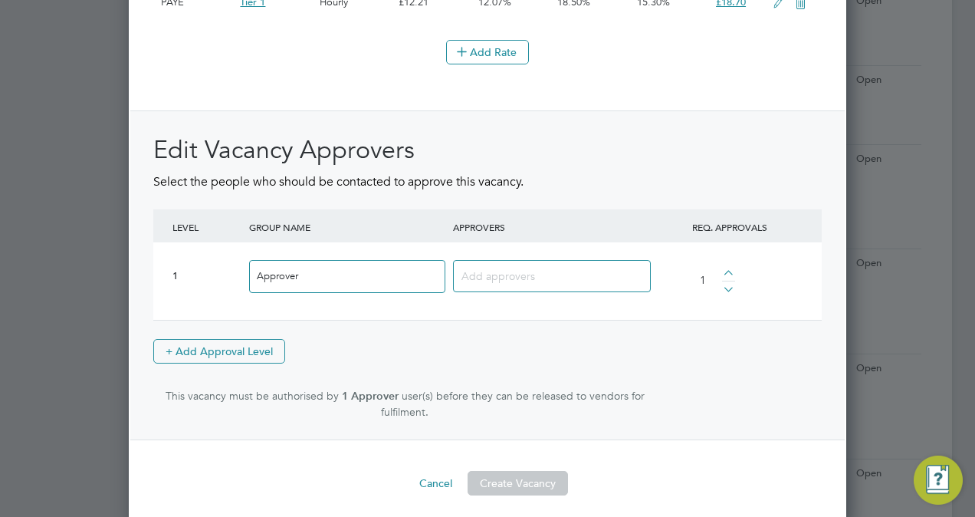
scroll to position [1963, 0]
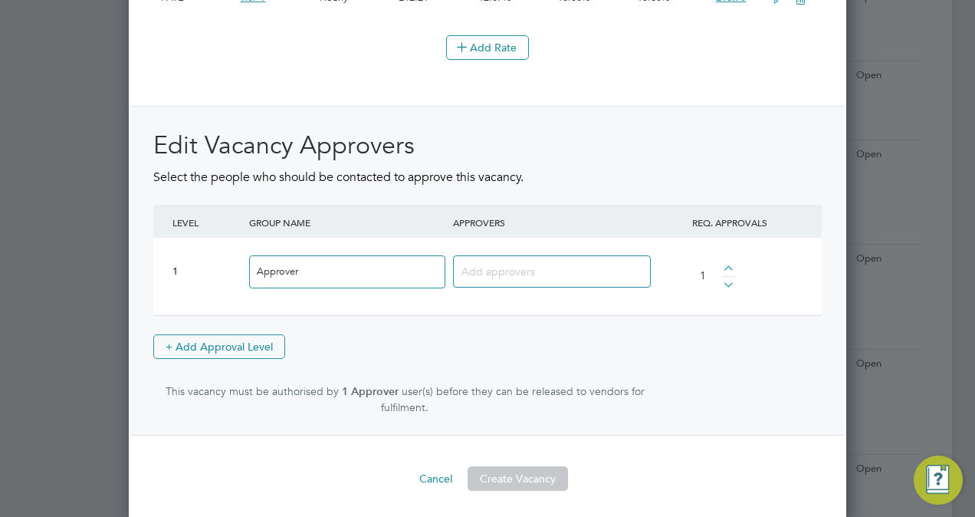
click at [537, 265] on input at bounding box center [546, 271] width 169 height 20
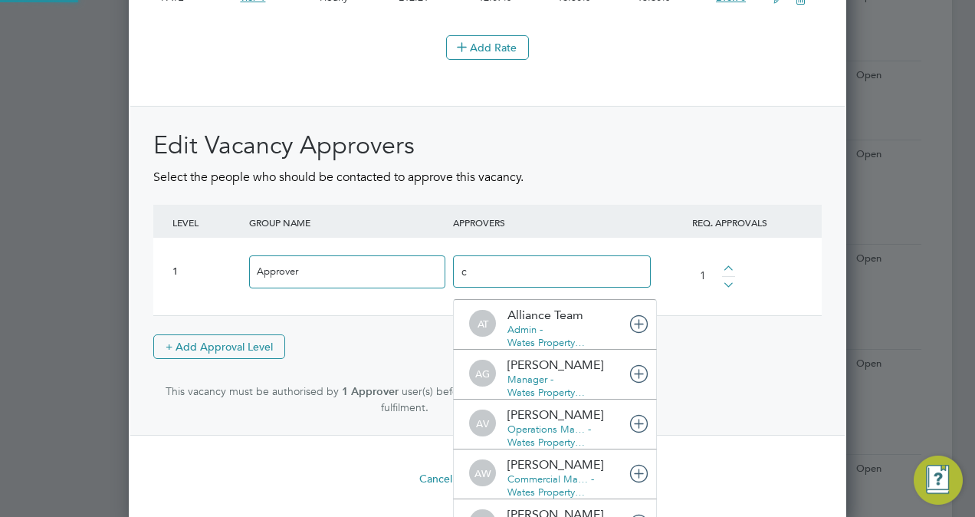
scroll to position [8, 8]
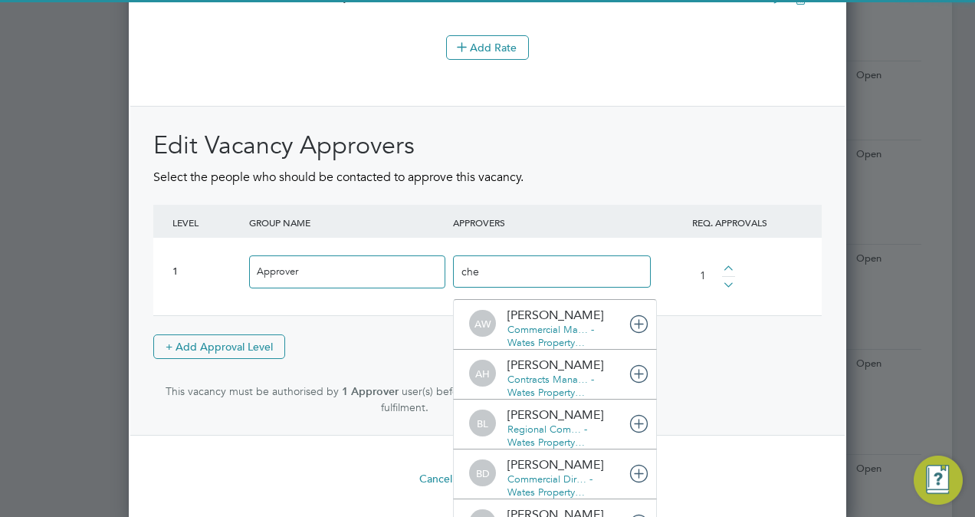
type input "chey"
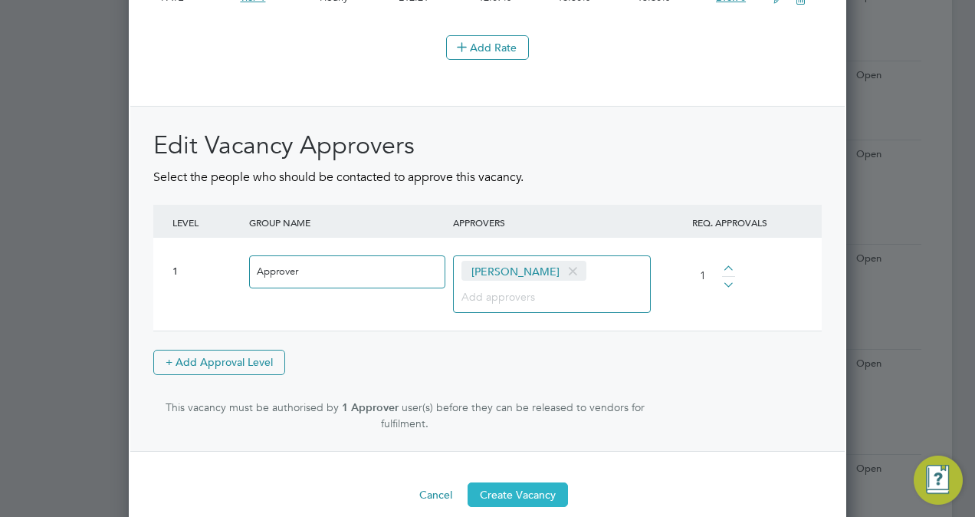
click at [514, 487] on button "Create Vacancy" at bounding box center [518, 494] width 100 height 25
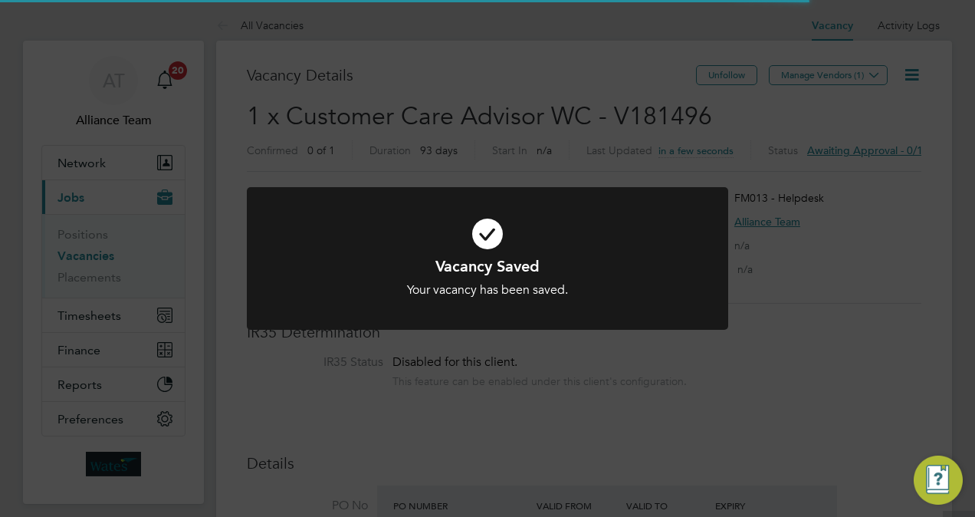
click at [880, 210] on div "Vacancy Saved Your vacancy has been saved. Cancel Okay" at bounding box center [487, 258] width 975 height 517
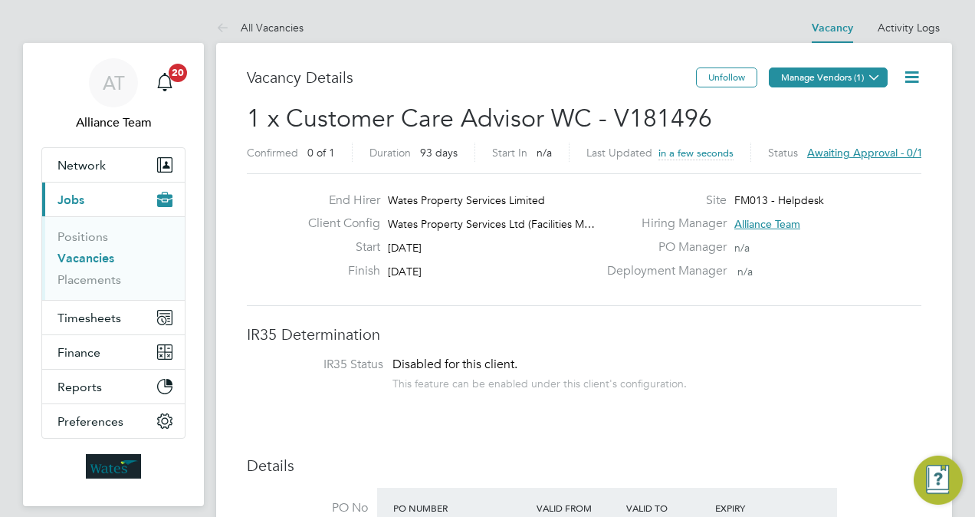
click at [863, 78] on button "Manage Vendors (1)" at bounding box center [828, 77] width 119 height 20
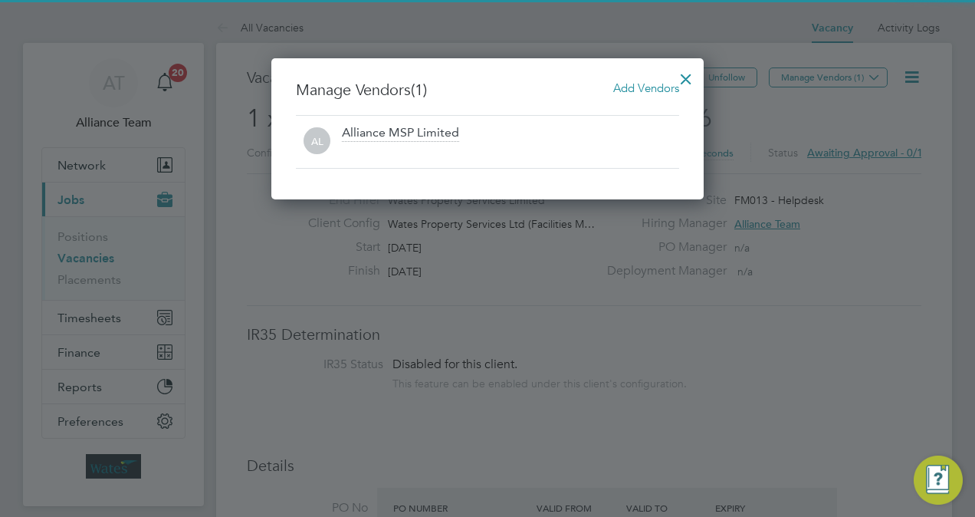
click at [638, 90] on span "Add Vendors" at bounding box center [646, 87] width 66 height 15
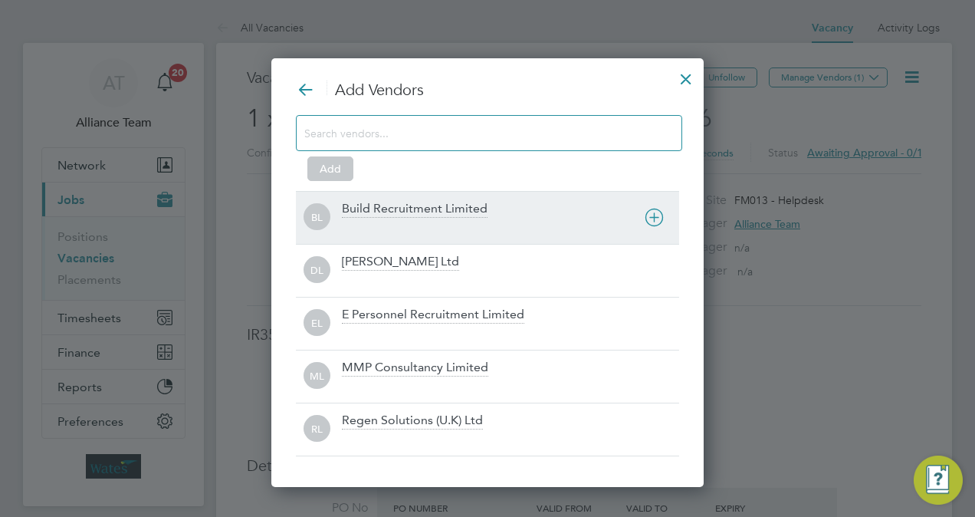
click at [419, 207] on div "Build Recruitment Limited" at bounding box center [415, 209] width 146 height 17
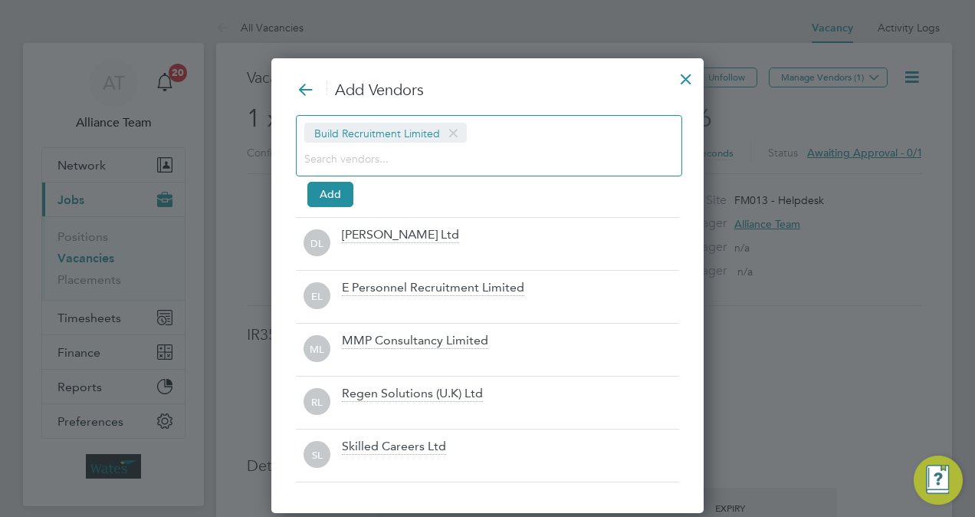
click at [370, 140] on span "Build Recruitment Limited" at bounding box center [385, 133] width 163 height 20
click at [373, 153] on input at bounding box center [476, 158] width 345 height 20
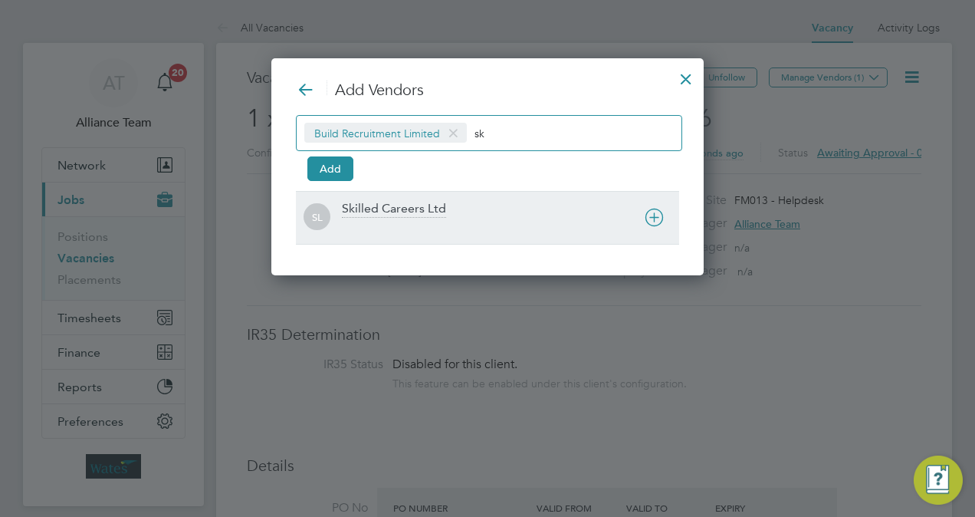
type input "sk"
click at [383, 204] on div "Skilled Careers Ltd" at bounding box center [394, 209] width 104 height 17
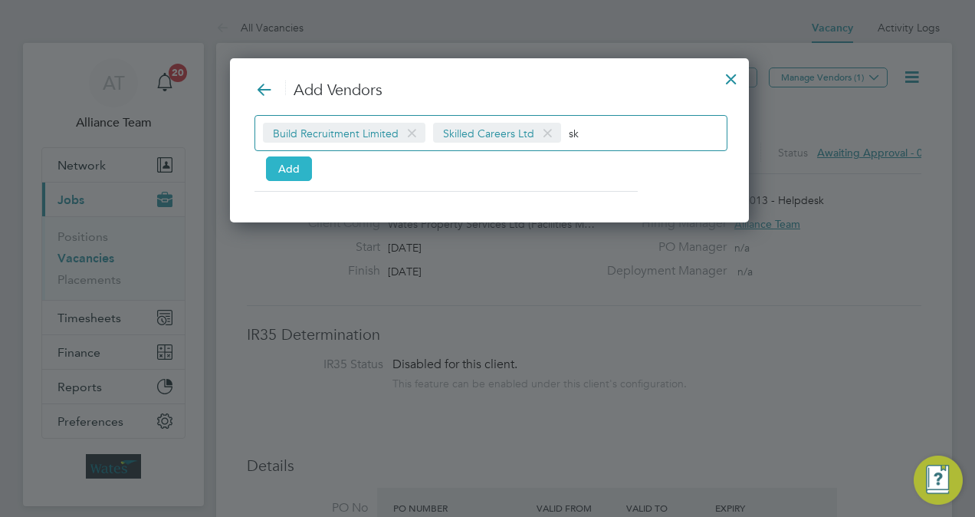
click at [301, 160] on button "Add" at bounding box center [289, 168] width 46 height 25
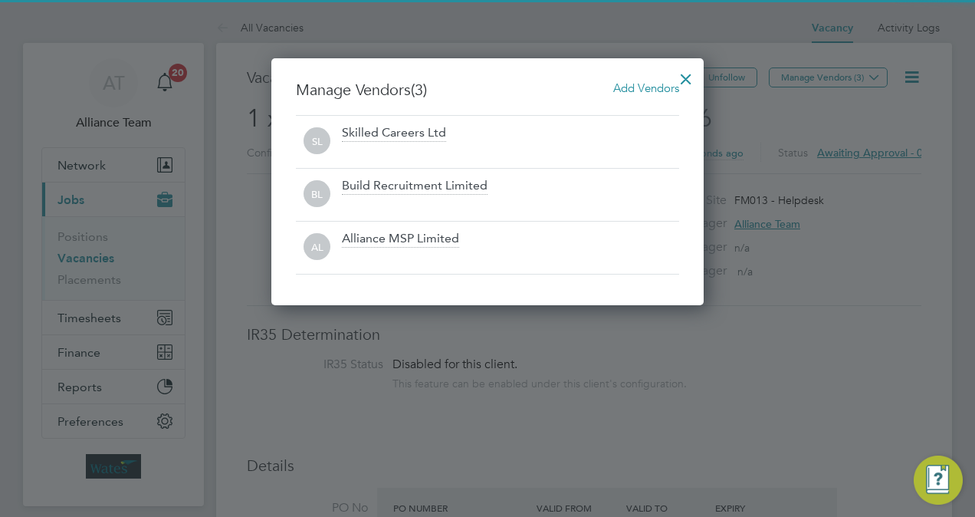
click at [687, 84] on div at bounding box center [686, 75] width 28 height 28
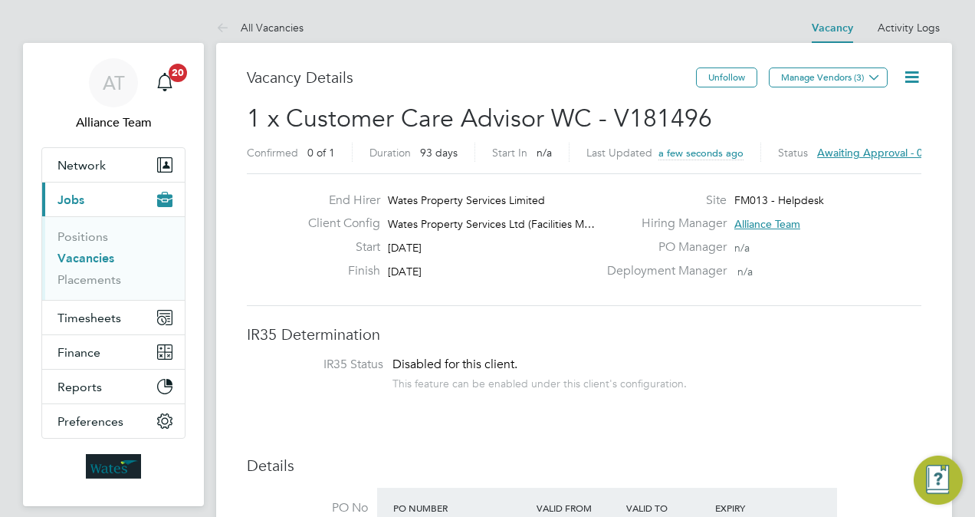
click at [910, 87] on icon at bounding box center [911, 76] width 19 height 19
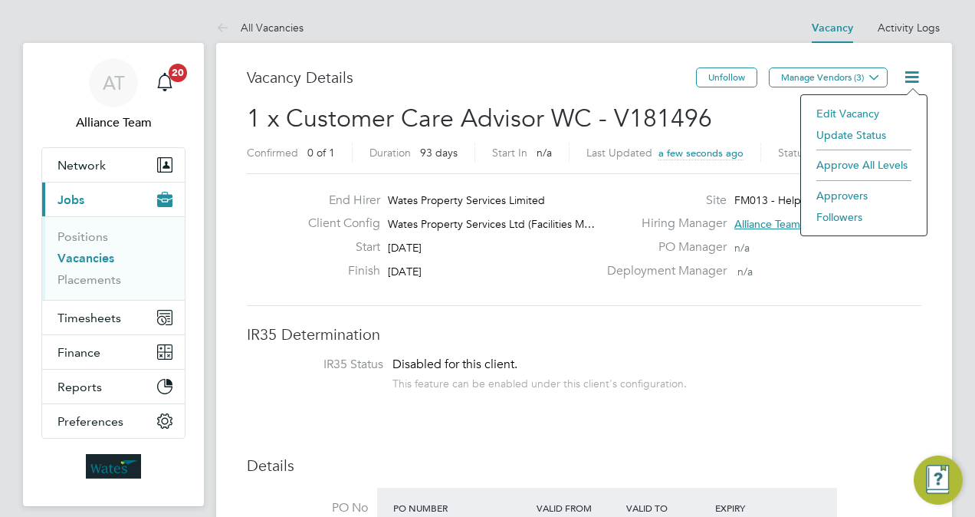
click at [853, 219] on li "Followers" at bounding box center [864, 216] width 110 height 21
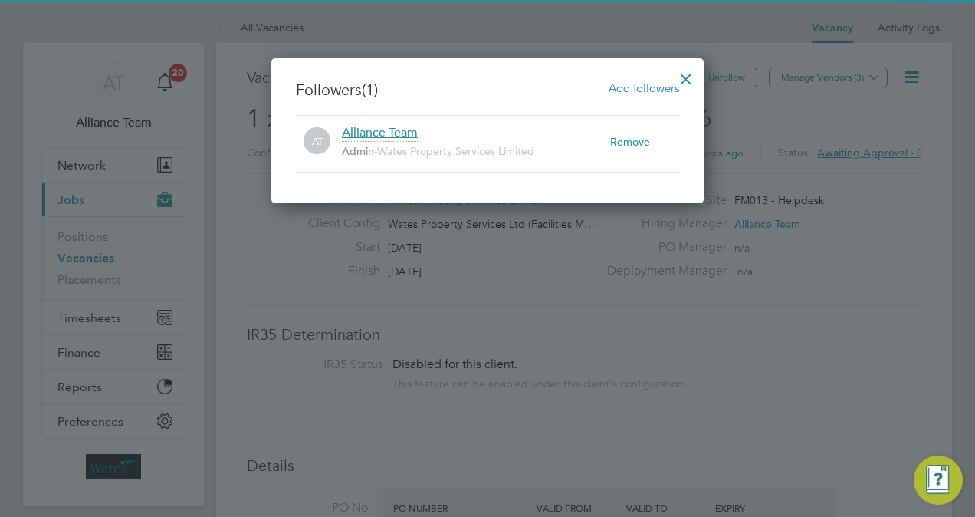
click at [630, 81] on span "Add followers" at bounding box center [644, 87] width 71 height 15
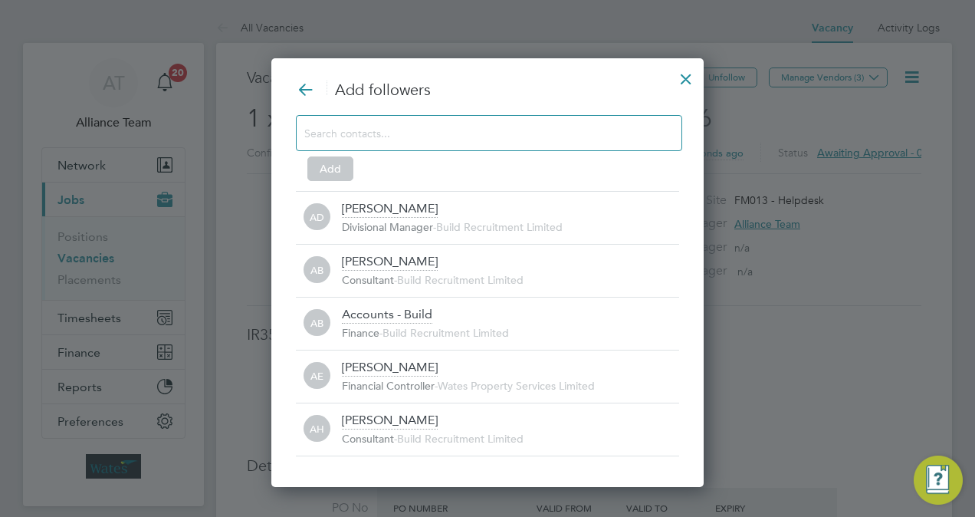
click at [695, 80] on div at bounding box center [686, 75] width 28 height 28
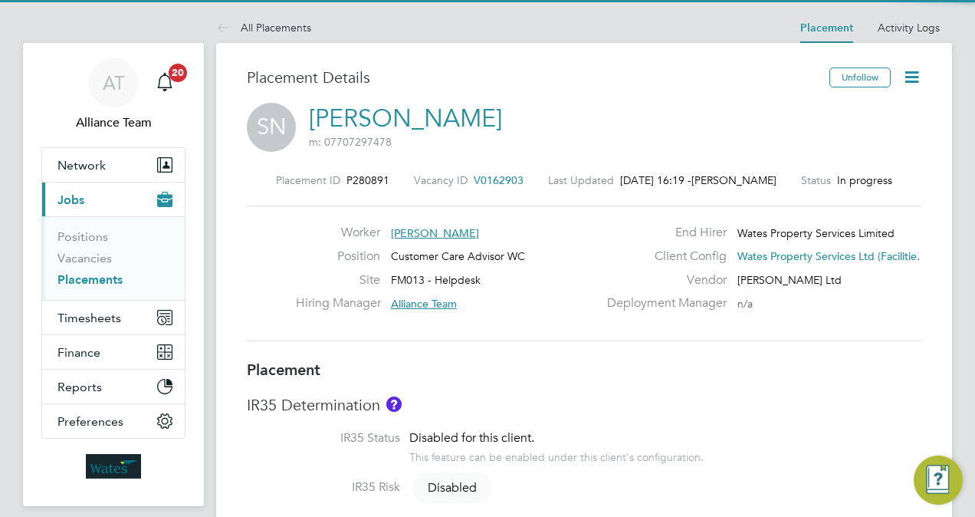
click at [506, 176] on span "V0162903" at bounding box center [499, 180] width 50 height 14
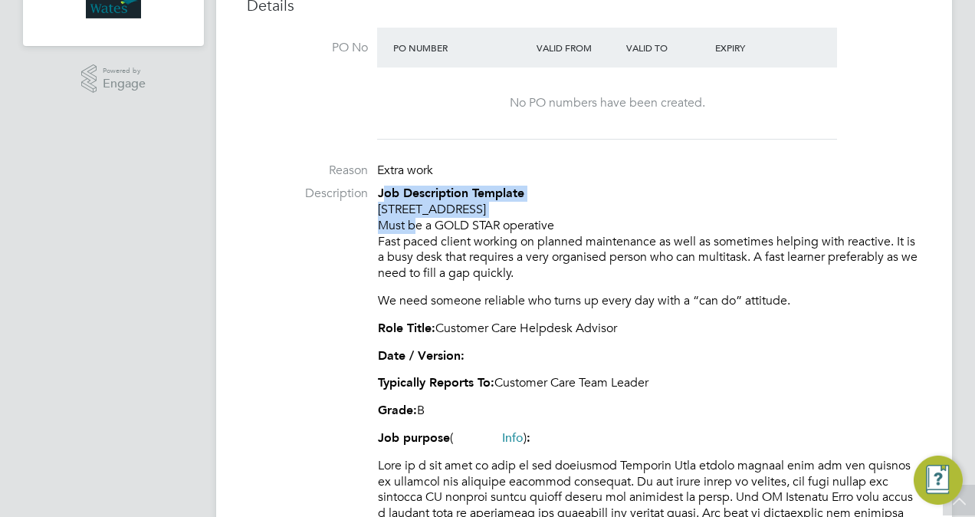
drag, startPoint x: 384, startPoint y: 190, endPoint x: 409, endPoint y: 228, distance: 45.9
click at [409, 228] on p "Job Description Template 125 Deansgate Manchester M3 2BY Must be a GOLD STAR op…" at bounding box center [650, 234] width 544 height 96
click at [393, 215] on p "Job Description Template 125 Deansgate Manchester M3 2BY Must be a GOLD STAR op…" at bounding box center [650, 234] width 544 height 96
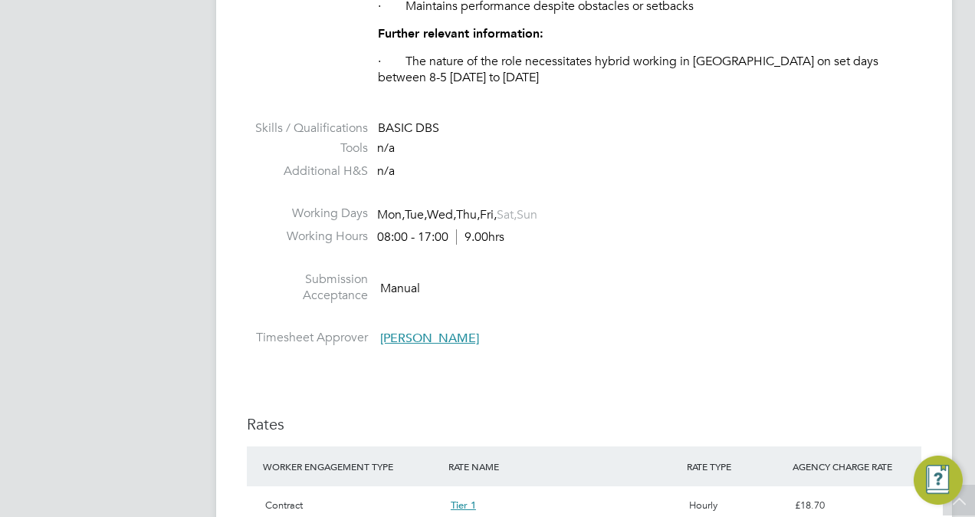
drag, startPoint x: 381, startPoint y: 204, endPoint x: 659, endPoint y: 127, distance: 287.9
drag, startPoint x: 502, startPoint y: 112, endPoint x: 487, endPoint y: 90, distance: 26.4
copy div "125 Deansgate Manchester M3 2BY Must be a GOLD STAR operative Fast paced client…"
click at [609, 228] on li "Working Days Mon, Tue, Wed, Thu, Fri, Sat, Sun" at bounding box center [584, 216] width 675 height 23
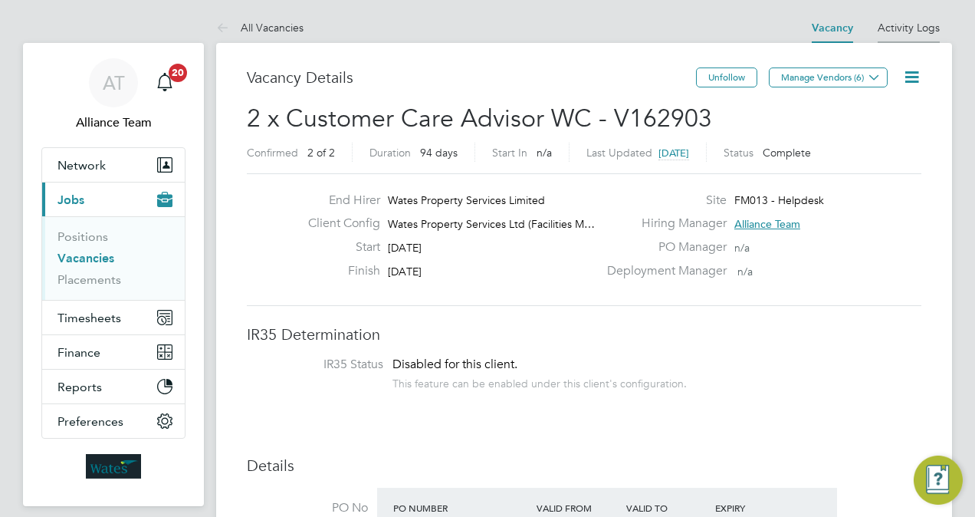
click at [902, 23] on link "Activity Logs" at bounding box center [909, 28] width 62 height 14
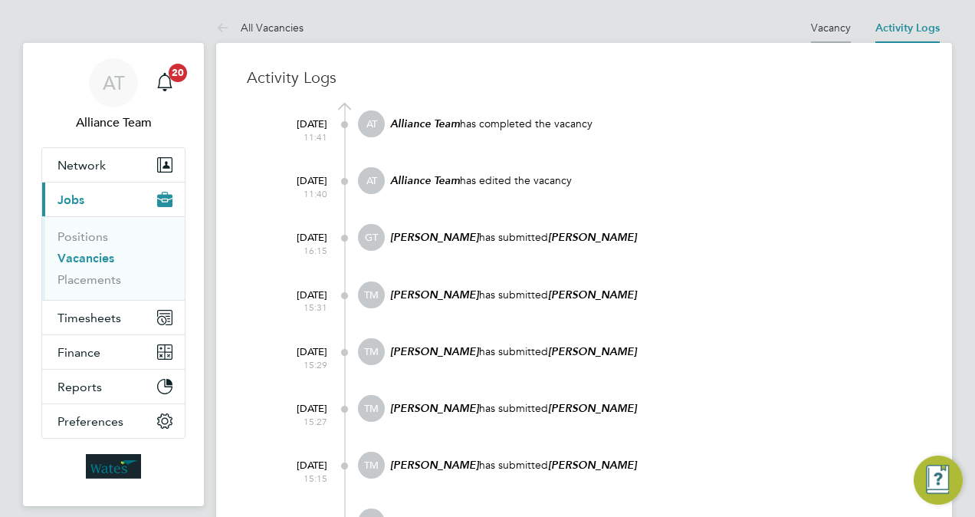
click at [846, 20] on li "Vacancy" at bounding box center [831, 27] width 40 height 31
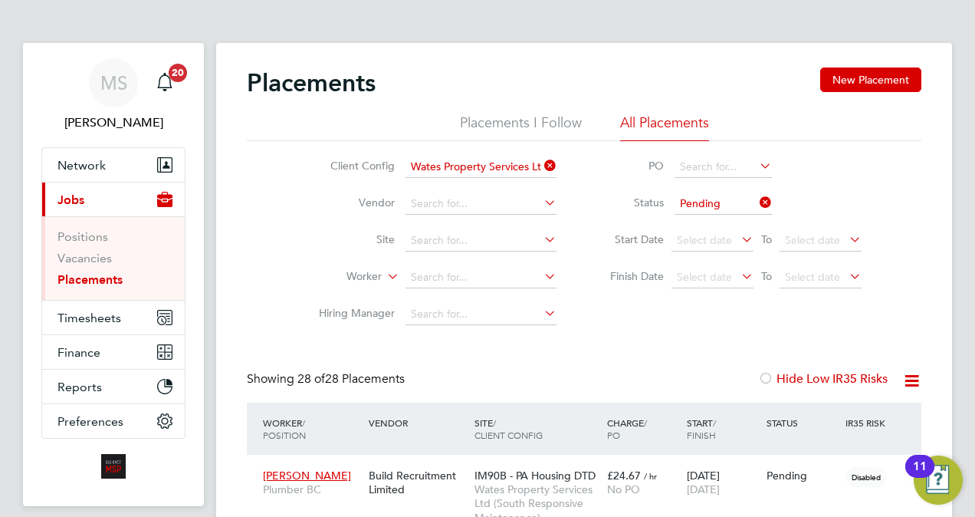
click at [111, 282] on link "Placements" at bounding box center [89, 279] width 65 height 15
click at [454, 281] on input at bounding box center [481, 277] width 151 height 21
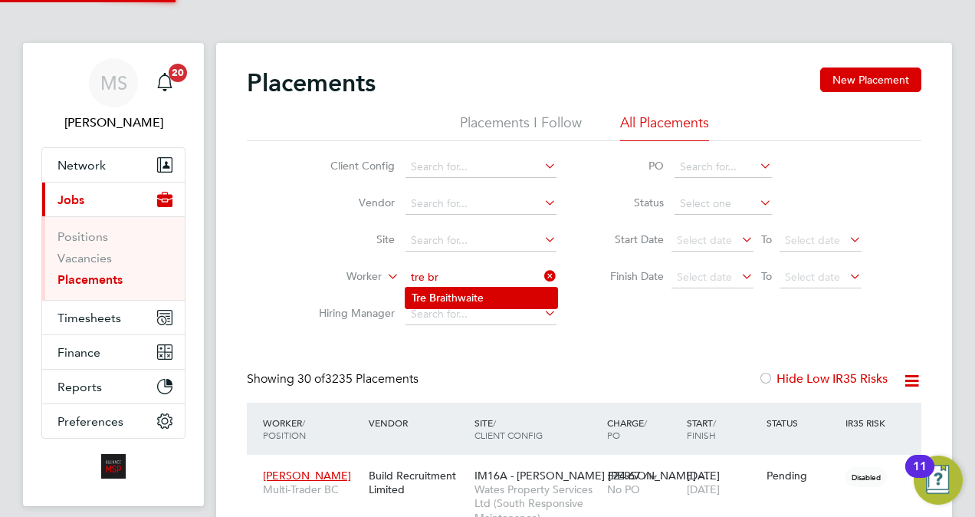
click at [476, 289] on li "Tre Br aithwaite" at bounding box center [482, 297] width 152 height 21
type input "Tre Braithwaite"
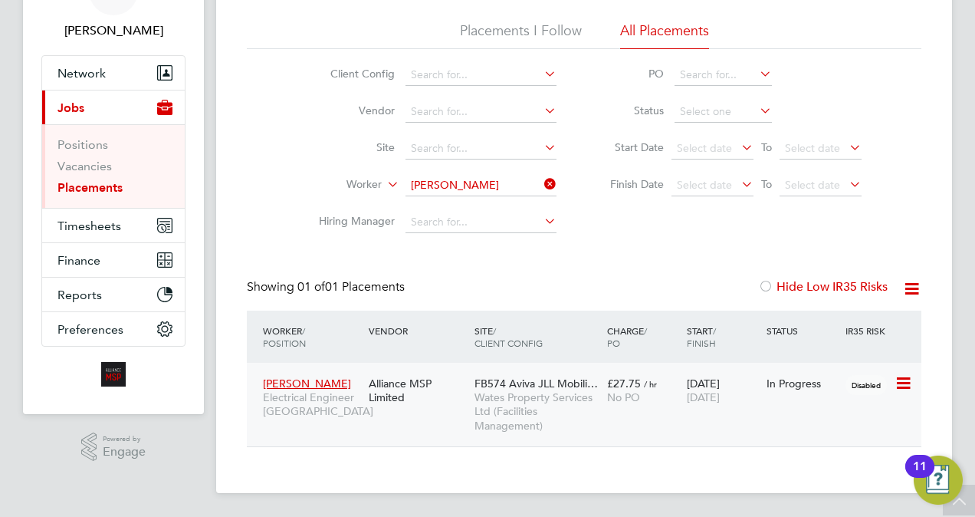
click at [636, 406] on div "£27.75 / hr No PO" at bounding box center [643, 390] width 80 height 43
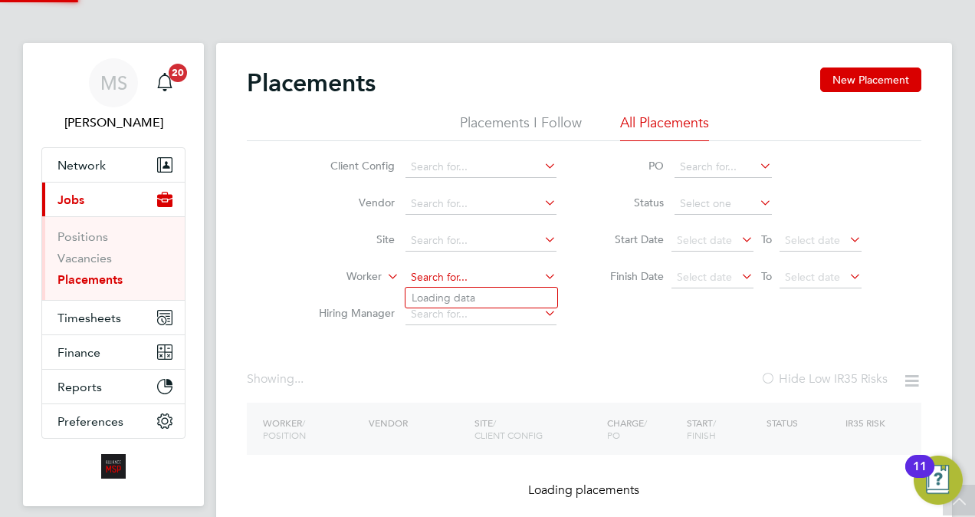
click at [500, 176] on ul "Client Config Vendor Site Worker Hiring Manager" at bounding box center [431, 241] width 288 height 184
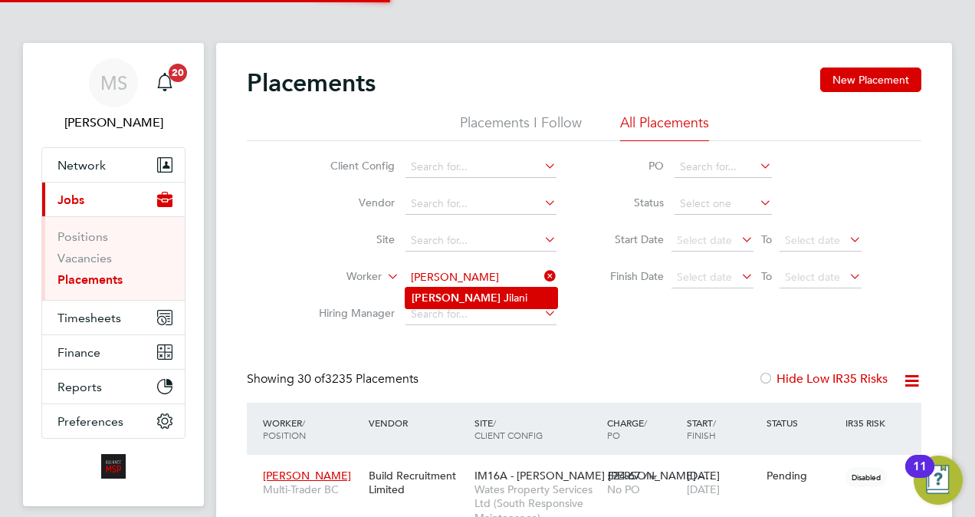
click at [495, 299] on li "Syed J ilani" at bounding box center [482, 297] width 152 height 21
type input "Syed Jilani"
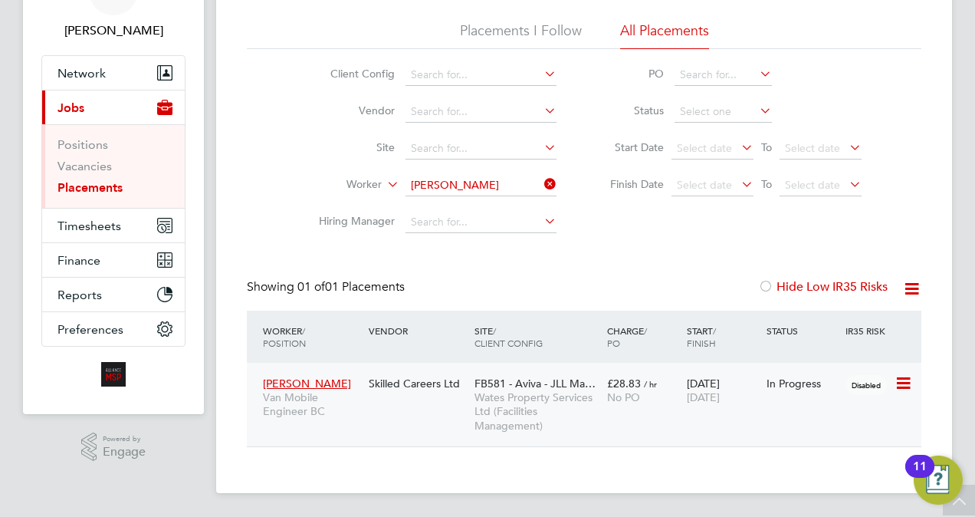
click at [635, 405] on div "£28.83 / hr No PO" at bounding box center [643, 390] width 80 height 43
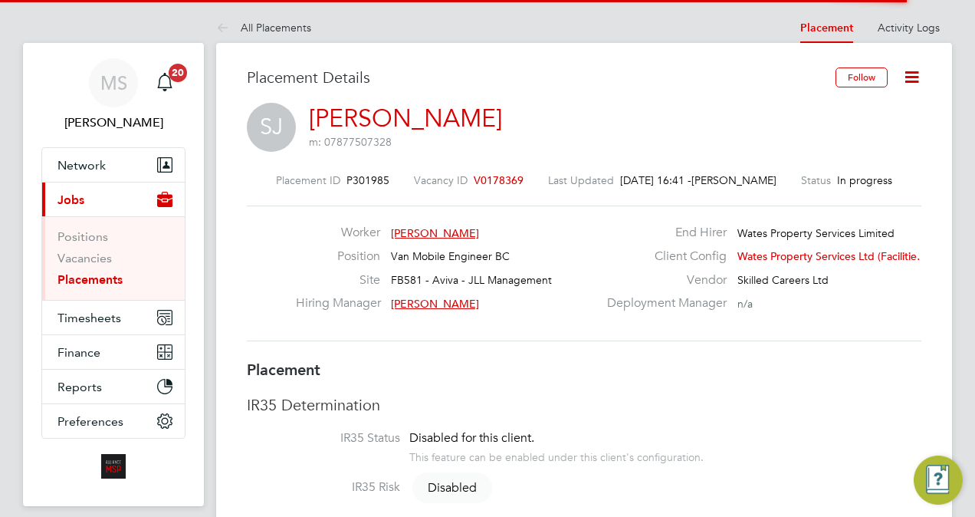
click at [909, 85] on icon at bounding box center [911, 76] width 19 height 19
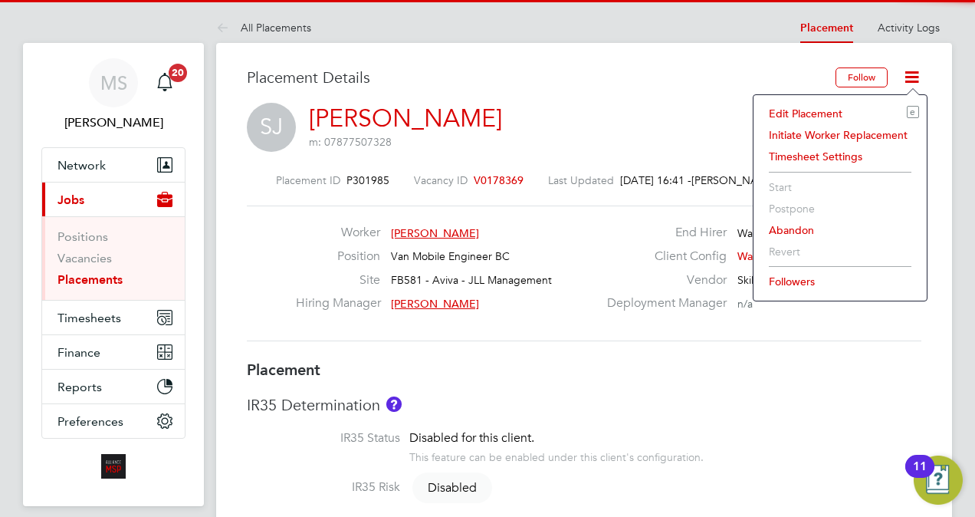
click at [819, 107] on li "Edit Placement e" at bounding box center [840, 113] width 158 height 21
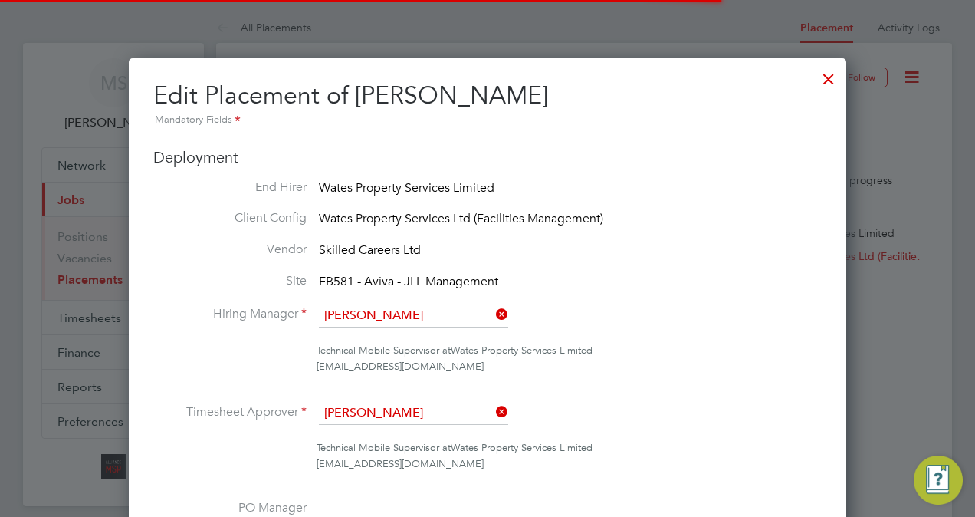
scroll to position [8, 8]
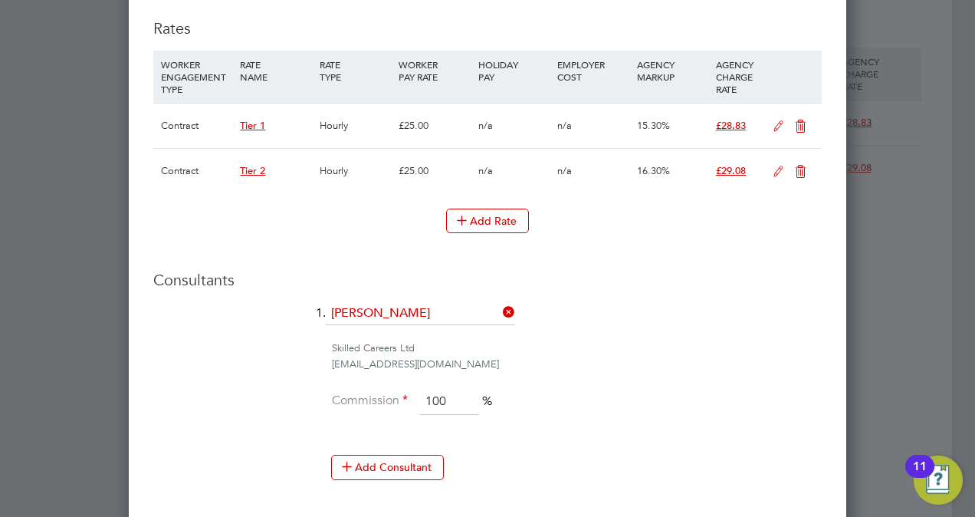
click at [797, 169] on icon at bounding box center [800, 172] width 19 height 12
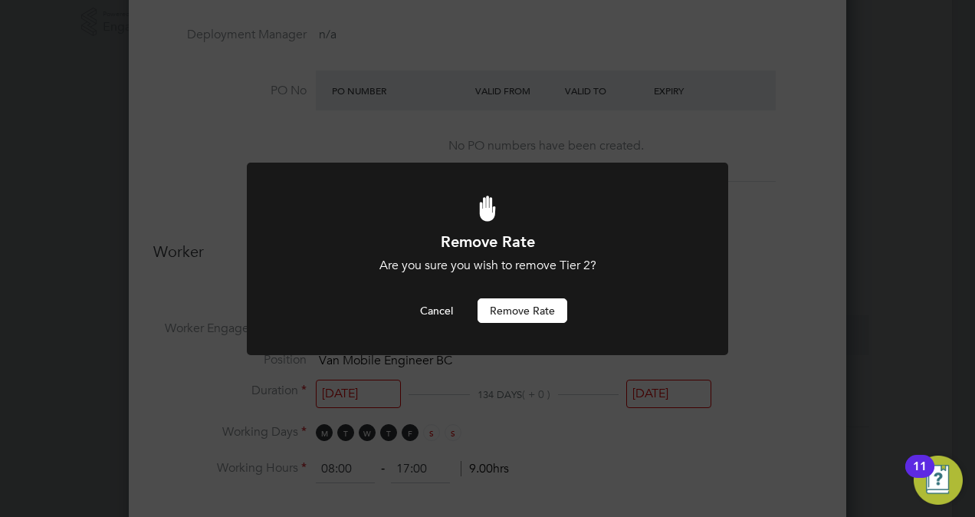
click at [559, 310] on button "Remove rate" at bounding box center [523, 310] width 90 height 25
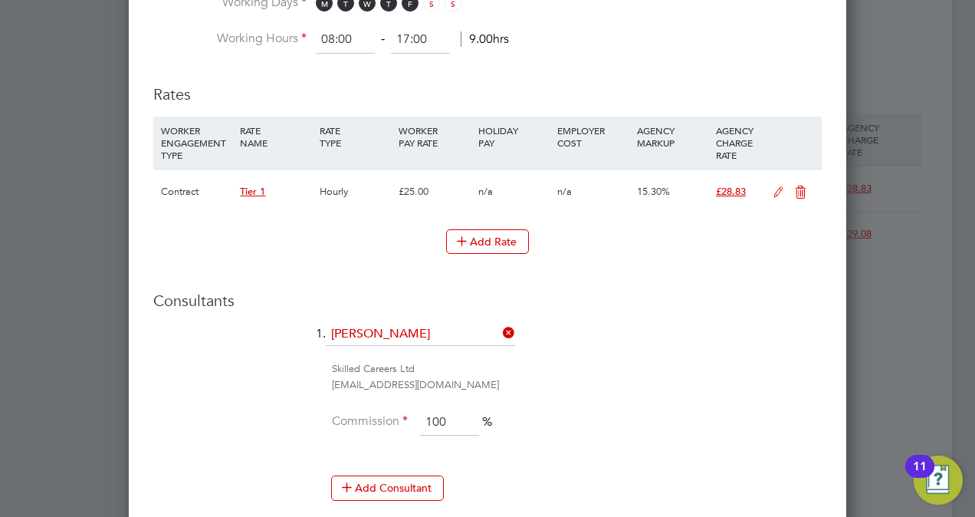
click at [777, 195] on icon at bounding box center [778, 192] width 19 height 12
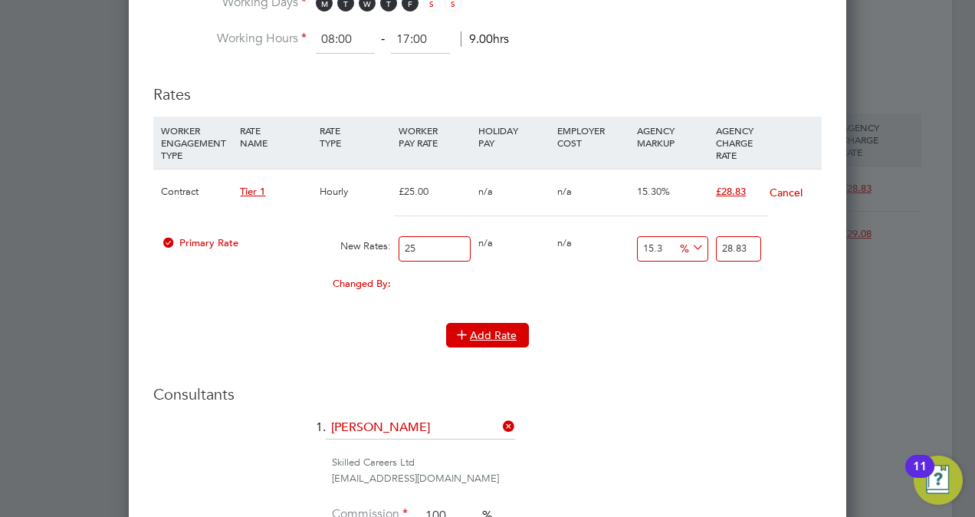
click at [474, 323] on button "Add Rate" at bounding box center [487, 335] width 83 height 25
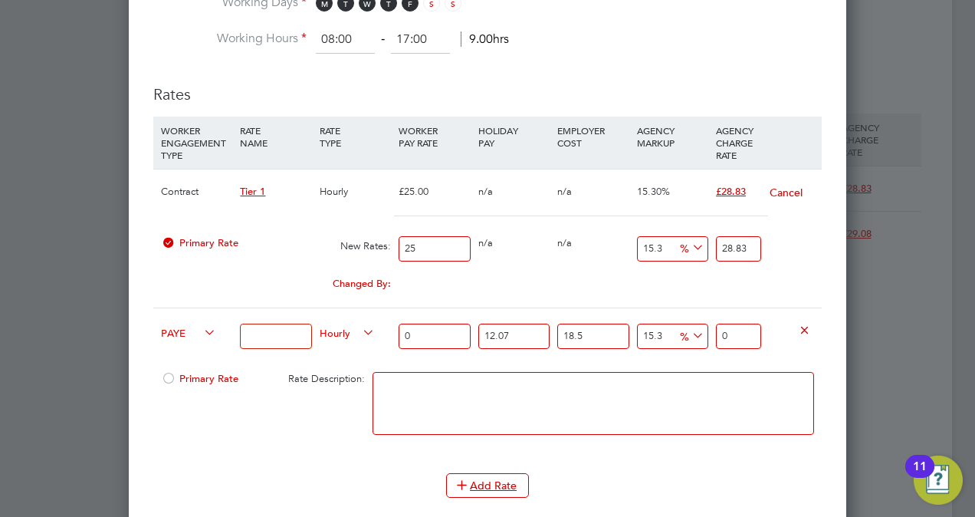
click at [176, 336] on div "PAYE" at bounding box center [196, 334] width 79 height 52
click at [181, 333] on span "PAYE" at bounding box center [188, 332] width 55 height 17
click at [184, 342] on li "Contract" at bounding box center [186, 344] width 61 height 19
type input "0"
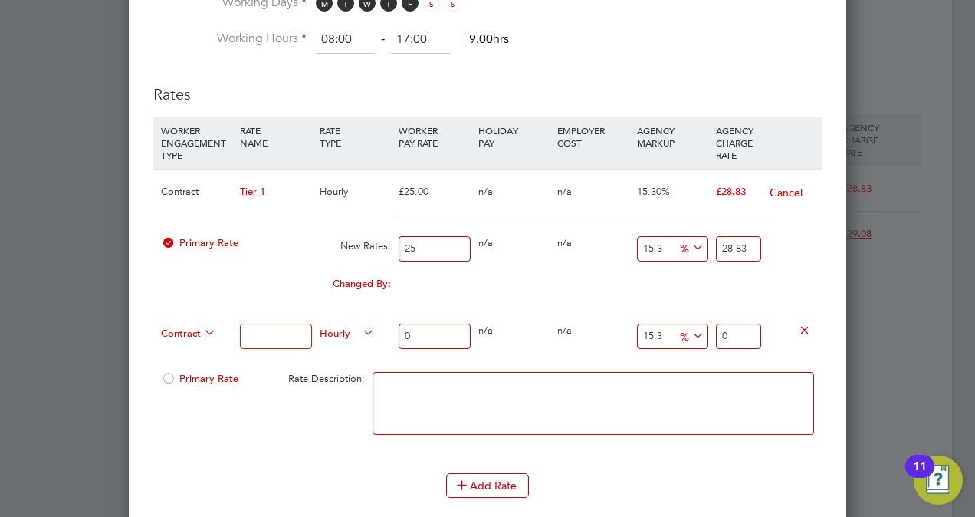
click at [268, 328] on input at bounding box center [275, 336] width 71 height 25
type input "D"
type input "Saturday"
click at [341, 331] on span "Hourly" at bounding box center [347, 332] width 55 height 17
click at [350, 375] on li "PIECE" at bounding box center [347, 382] width 67 height 19
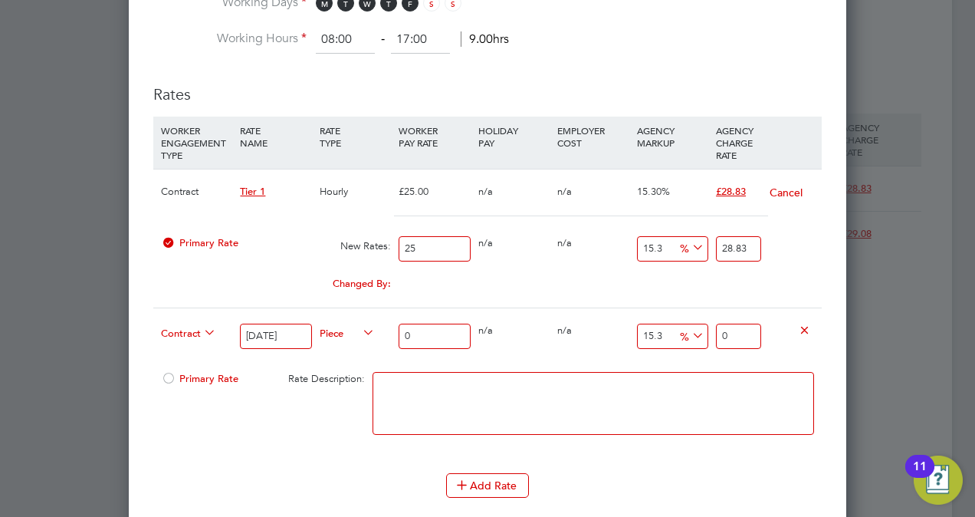
click at [457, 330] on input "0" at bounding box center [434, 336] width 71 height 25
type input "3"
type input "3.459"
type input "37"
type input "42.661"
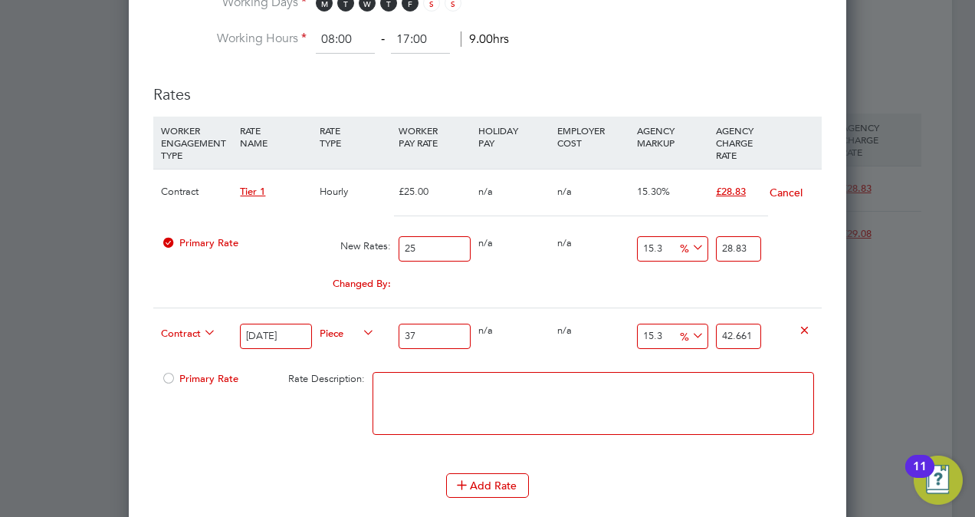
type input "37.5"
type input "43.2375"
type input "37.50"
click at [479, 473] on button "Add Rate" at bounding box center [487, 485] width 83 height 25
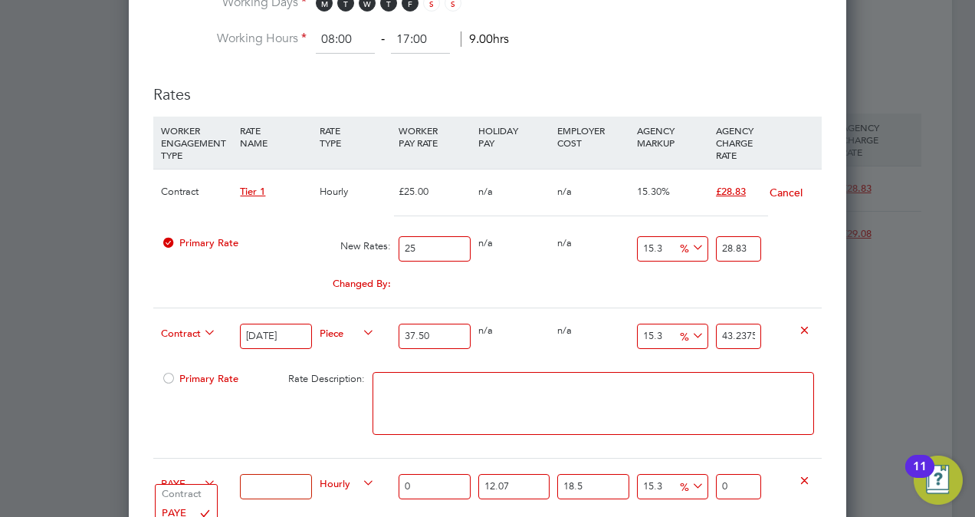
click at [176, 478] on span "PAYE" at bounding box center [188, 482] width 55 height 17
click at [195, 495] on li "Contract" at bounding box center [186, 494] width 61 height 19
click at [273, 480] on input at bounding box center [275, 486] width 71 height 25
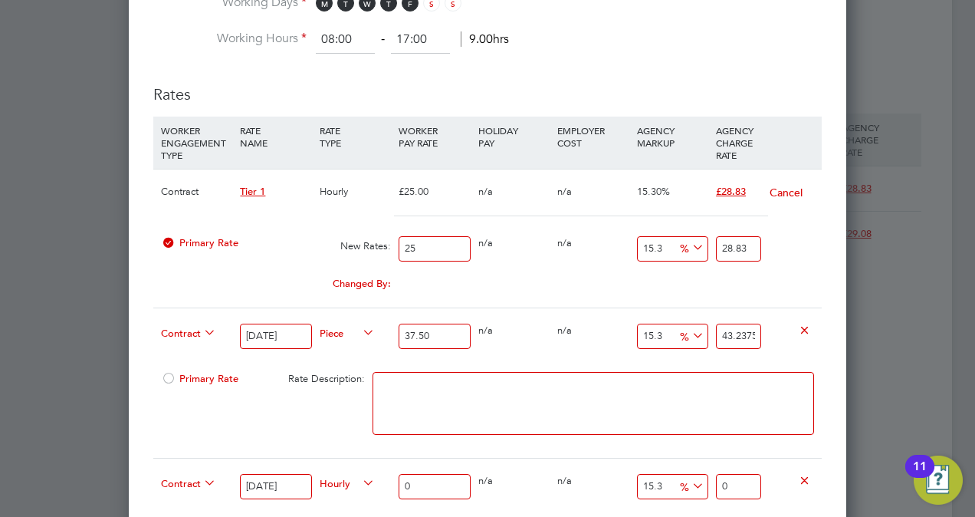
type input "Sunday"
click at [347, 478] on span "Hourly" at bounding box center [347, 482] width 55 height 17
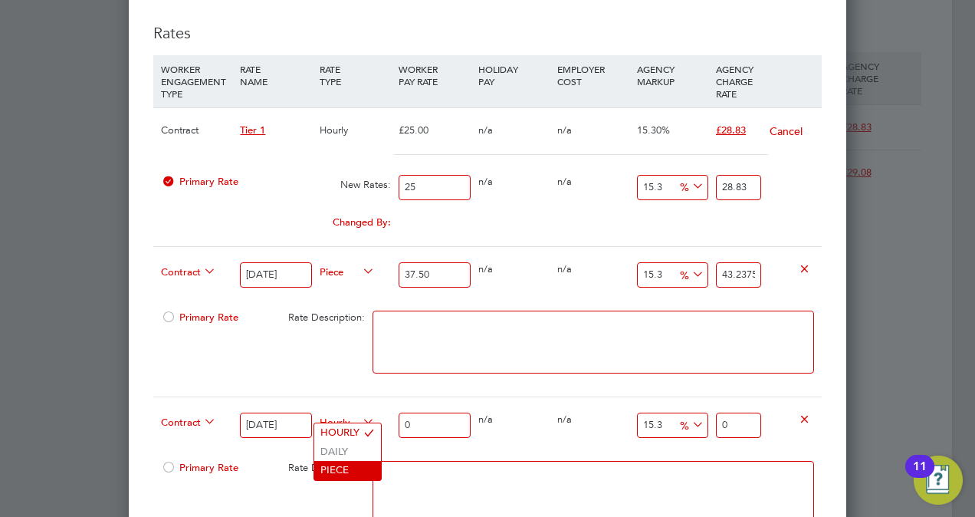
click at [350, 465] on li "PIECE" at bounding box center [347, 470] width 67 height 19
click at [444, 419] on input "0" at bounding box center [434, 424] width 71 height 25
type input "5"
type input "5.765"
type input "50"
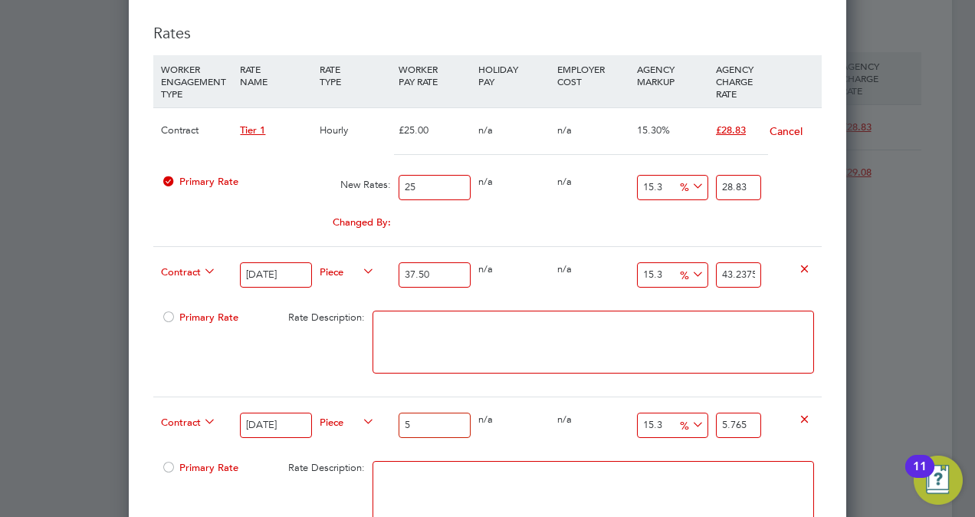
type input "57.65"
type input "50"
click at [292, 337] on div "Primary Rate Rate Description:" at bounding box center [487, 350] width 669 height 94
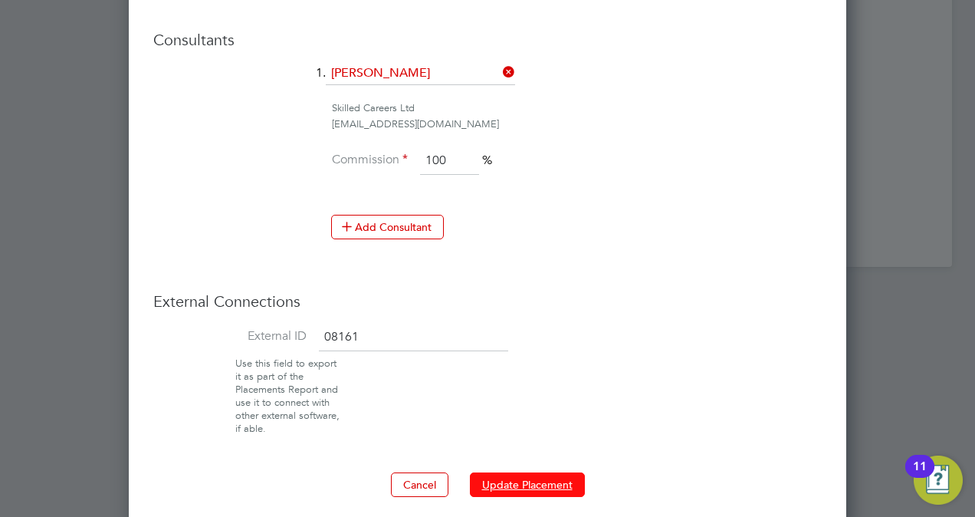
click at [564, 475] on button "Update Placement" at bounding box center [527, 484] width 115 height 25
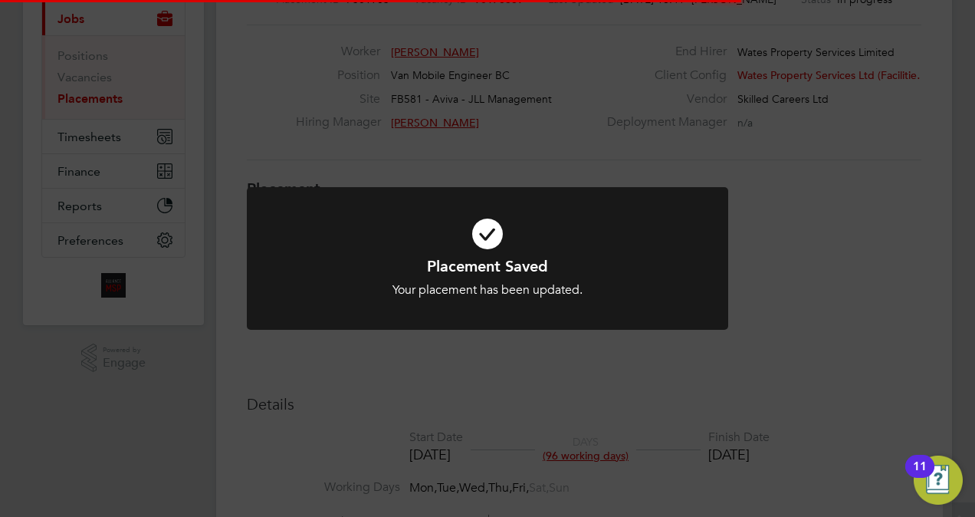
click at [911, 292] on div "Placement Saved Your placement has been updated. Cancel Okay" at bounding box center [487, 258] width 975 height 517
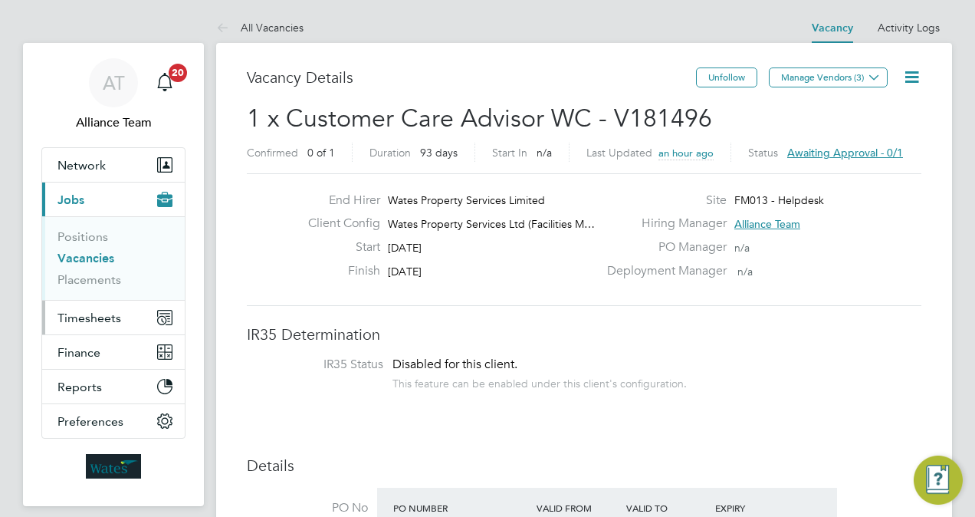
click at [98, 310] on span "Timesheets" at bounding box center [89, 317] width 64 height 15
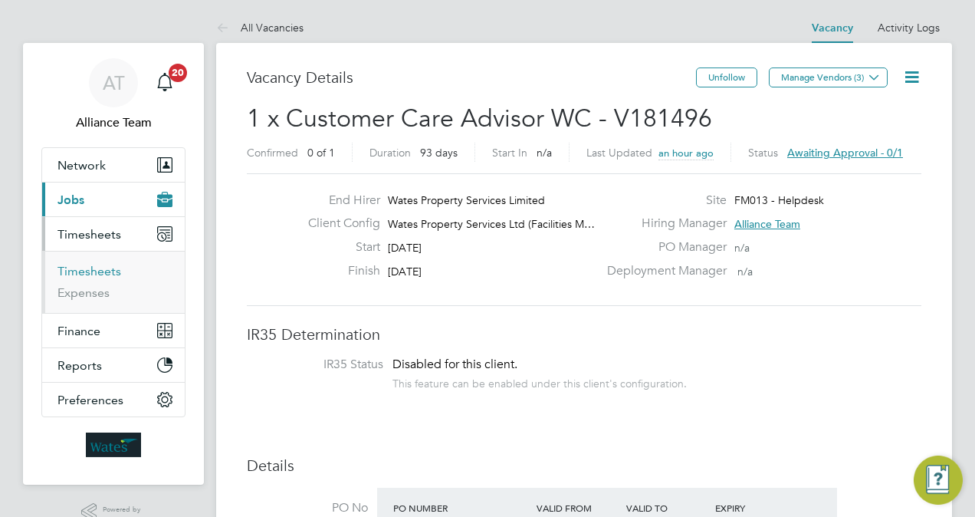
click at [105, 270] on link "Timesheets" at bounding box center [89, 271] width 64 height 15
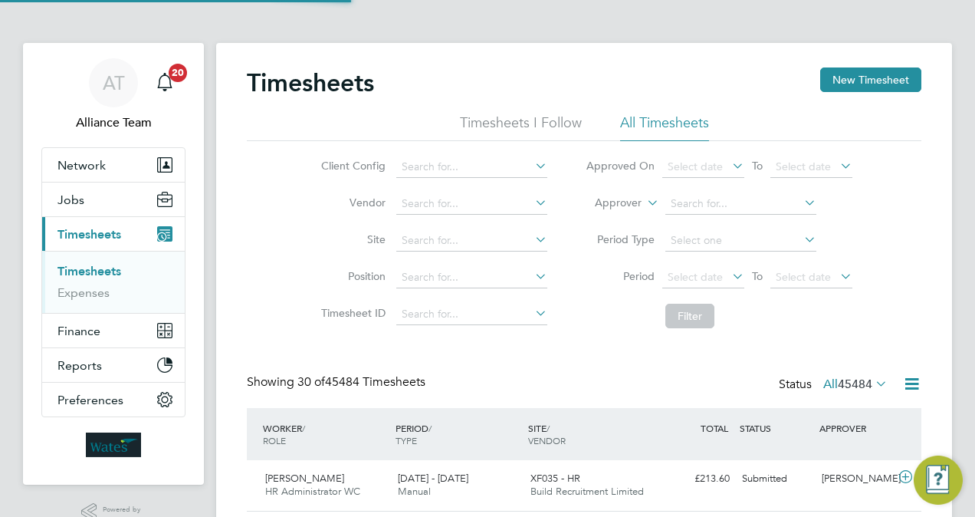
scroll to position [38, 133]
click at [620, 197] on label "Approver" at bounding box center [607, 202] width 69 height 15
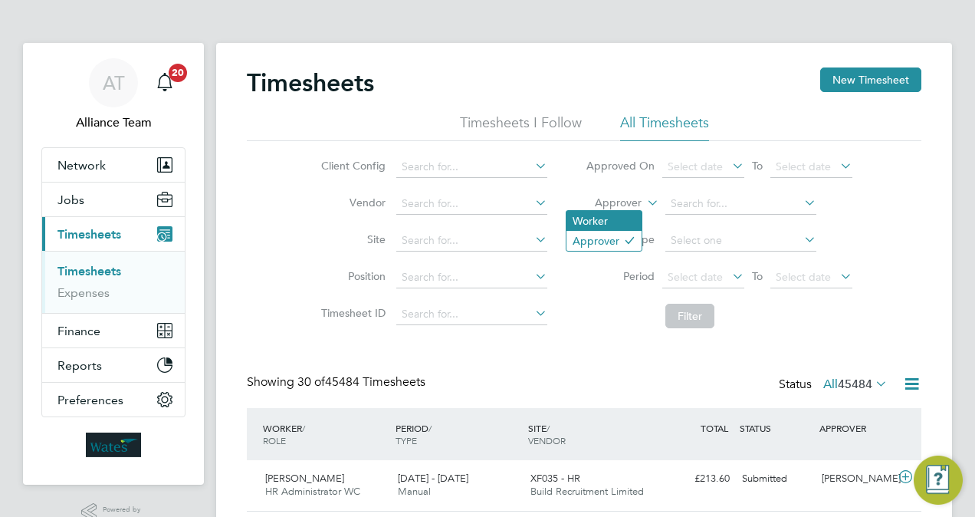
click at [596, 218] on li "Worker" at bounding box center [604, 221] width 75 height 20
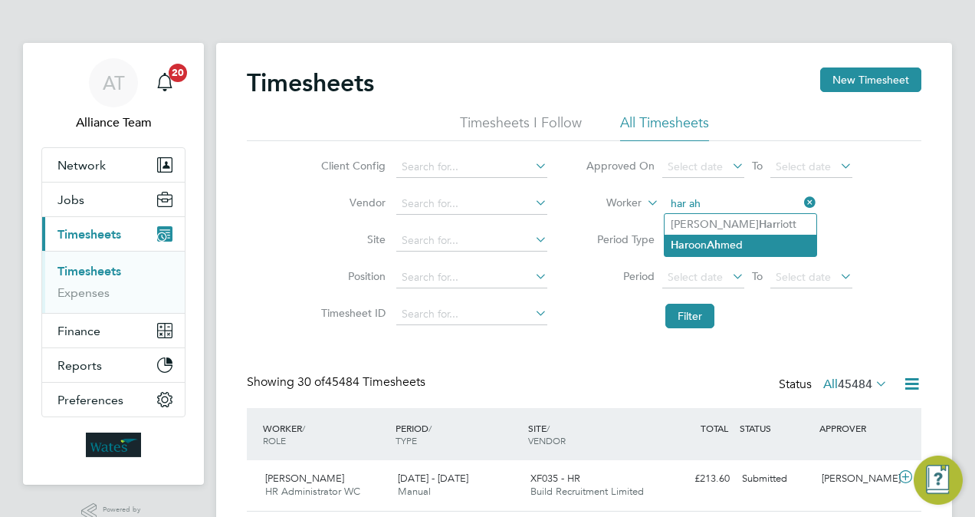
click at [739, 243] on li "Har oon Ah med" at bounding box center [741, 245] width 152 height 21
type input "[PERSON_NAME]"
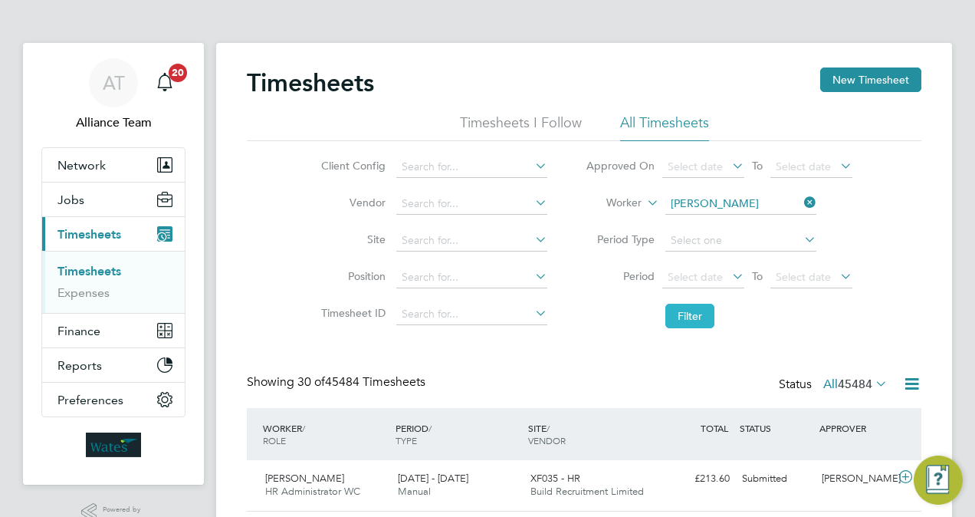
click at [688, 325] on button "Filter" at bounding box center [689, 316] width 49 height 25
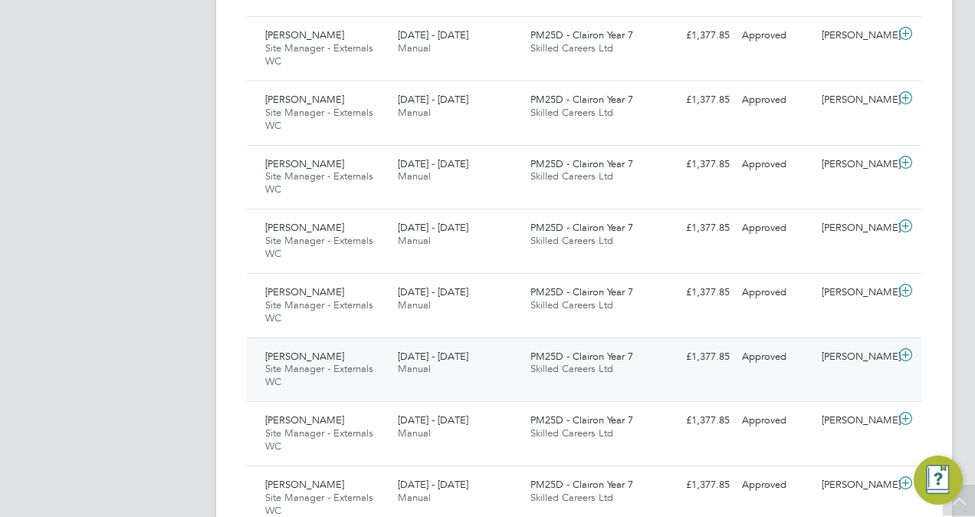
click at [533, 356] on span "PM25D - Clairon Year 7" at bounding box center [582, 356] width 103 height 13
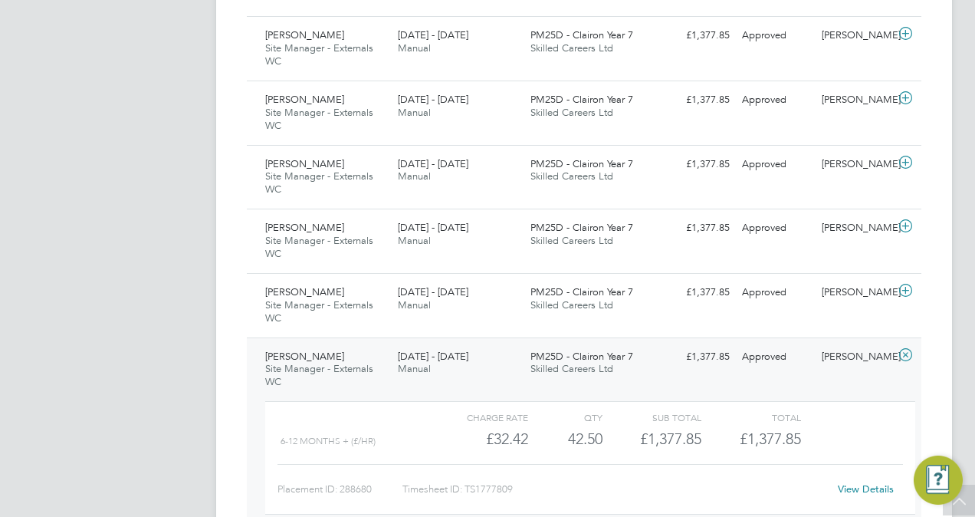
click at [849, 489] on link "View Details" at bounding box center [866, 488] width 56 height 13
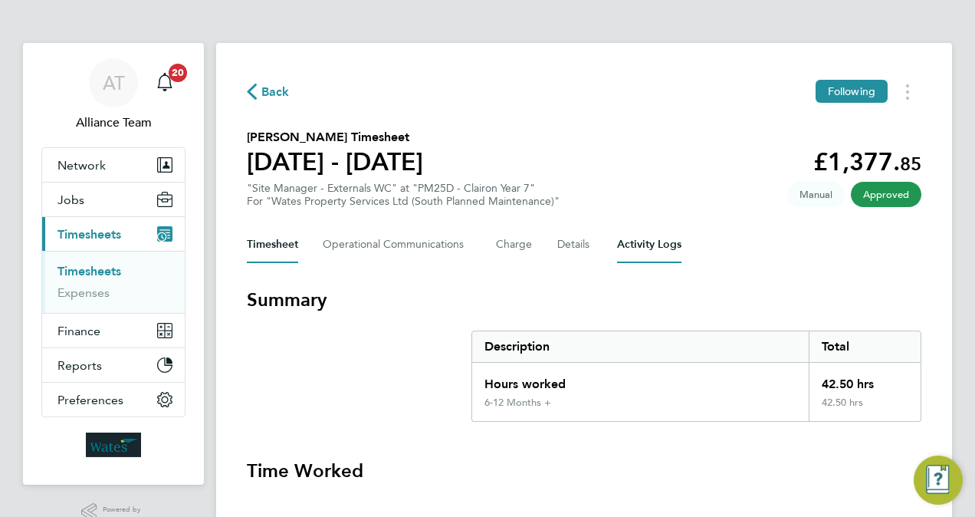
click at [636, 251] on Logs-tab "Activity Logs" at bounding box center [649, 244] width 64 height 37
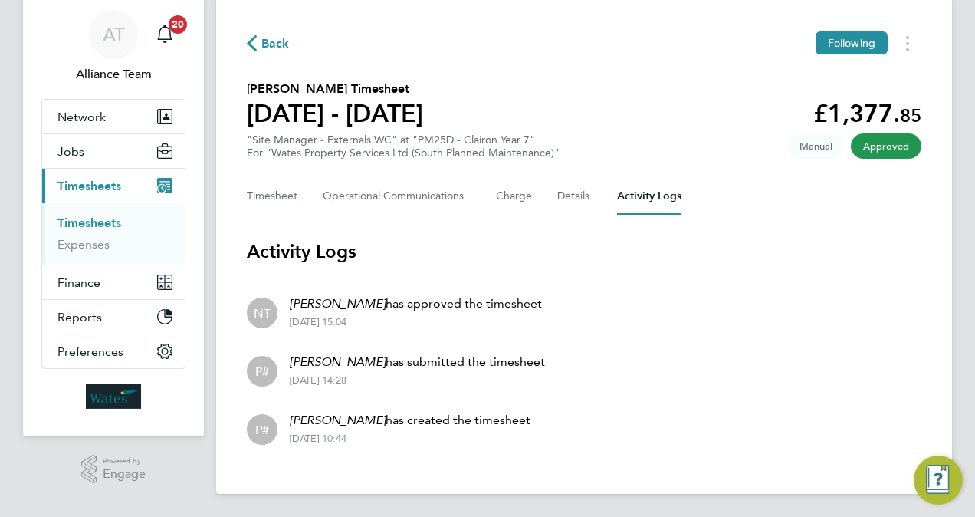
scroll to position [49, 0]
drag, startPoint x: 396, startPoint y: 386, endPoint x: 304, endPoint y: 360, distance: 95.1
click at [304, 360] on li "P# [PERSON_NAME] has submitted the timesheet [DATE] 14:28" at bounding box center [584, 369] width 675 height 58
drag, startPoint x: 304, startPoint y: 360, endPoint x: 402, endPoint y: 393, distance: 102.8
click at [402, 393] on li "P# [PERSON_NAME] has submitted the timesheet [DATE] 14:28" at bounding box center [584, 369] width 675 height 58
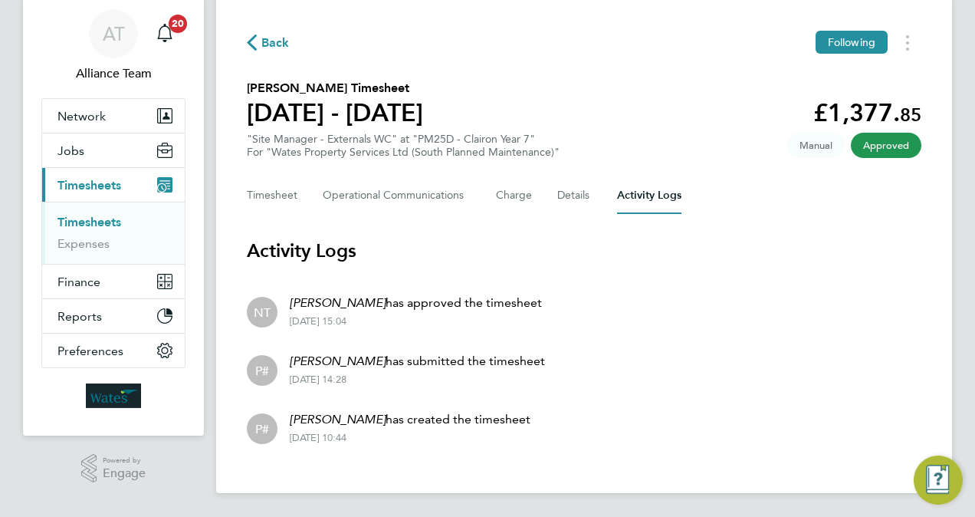
click at [402, 393] on li "P# [PERSON_NAME] has submitted the timesheet [DATE] 14:28" at bounding box center [584, 369] width 675 height 58
